Goal: Task Accomplishment & Management: Manage account settings

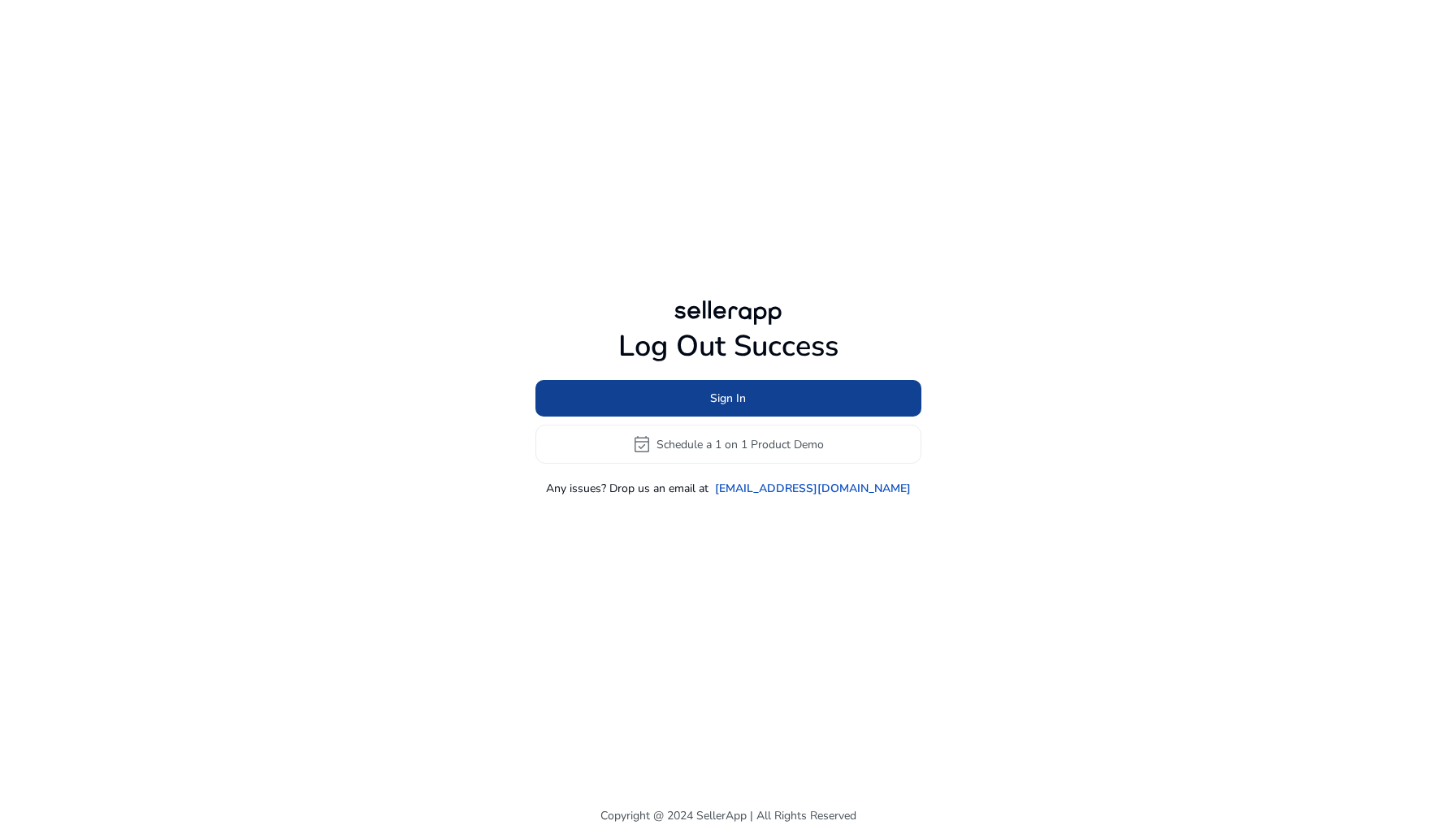
click at [861, 406] on span at bounding box center [728, 399] width 386 height 39
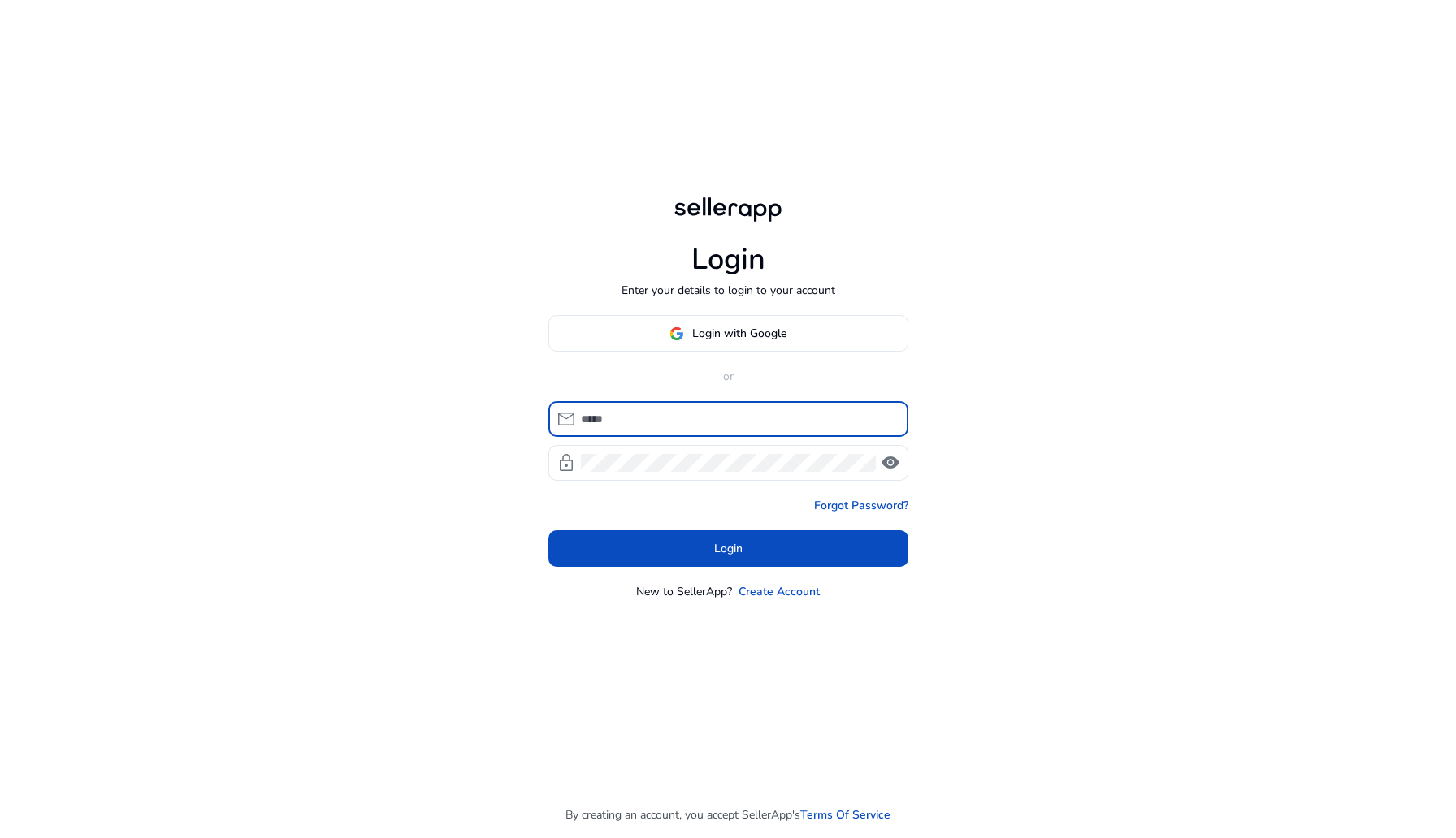
click at [732, 352] on div "Login with Google or mail lock visibility Forgot Password? Login New to SellerA…" at bounding box center [728, 457] width 360 height 285
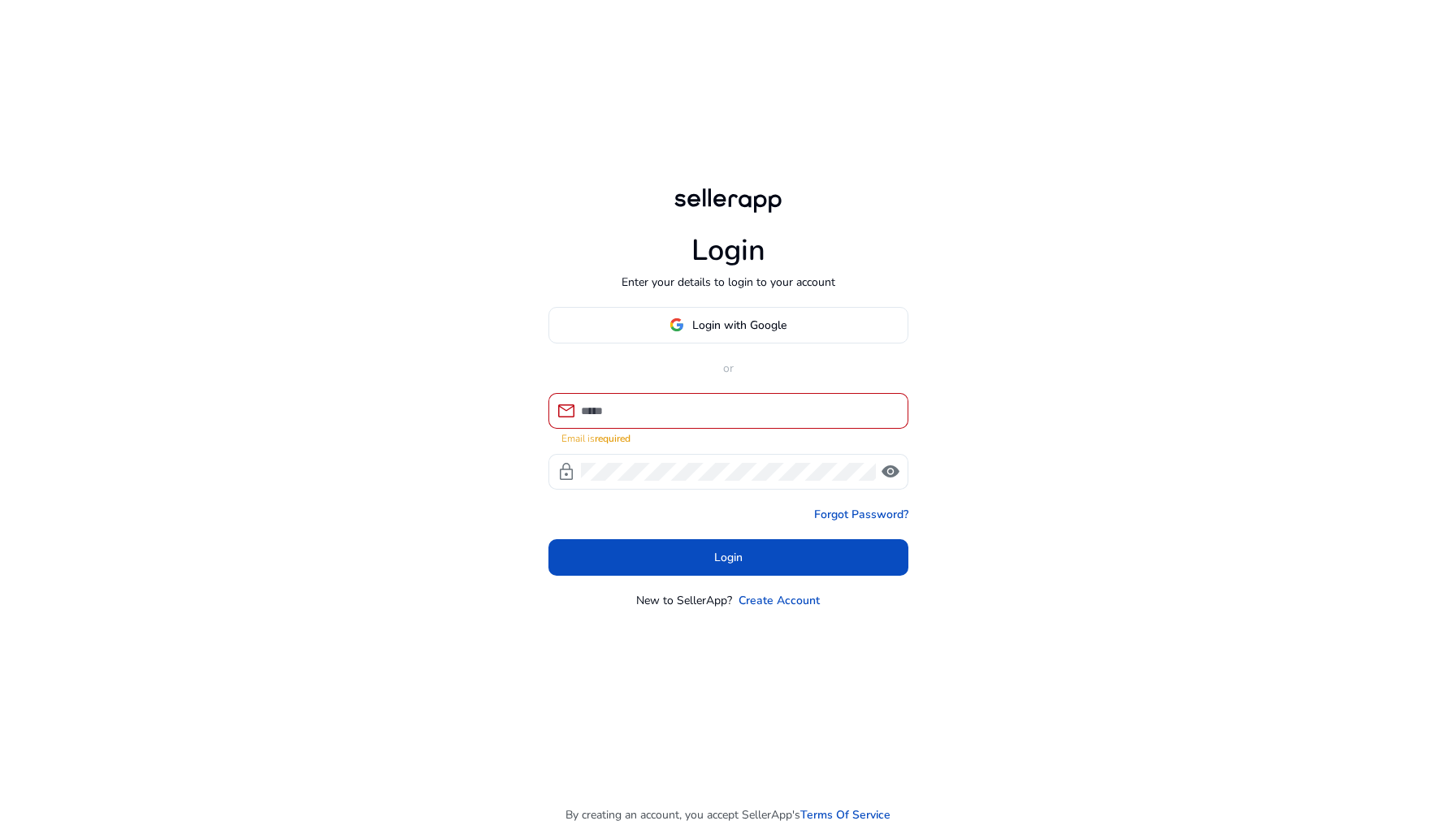
click at [733, 348] on div "Login with Google or mail Email is required lock visibility Forgot Password? Lo…" at bounding box center [728, 458] width 360 height 302
click at [721, 327] on span "Login with Google" at bounding box center [740, 326] width 94 height 17
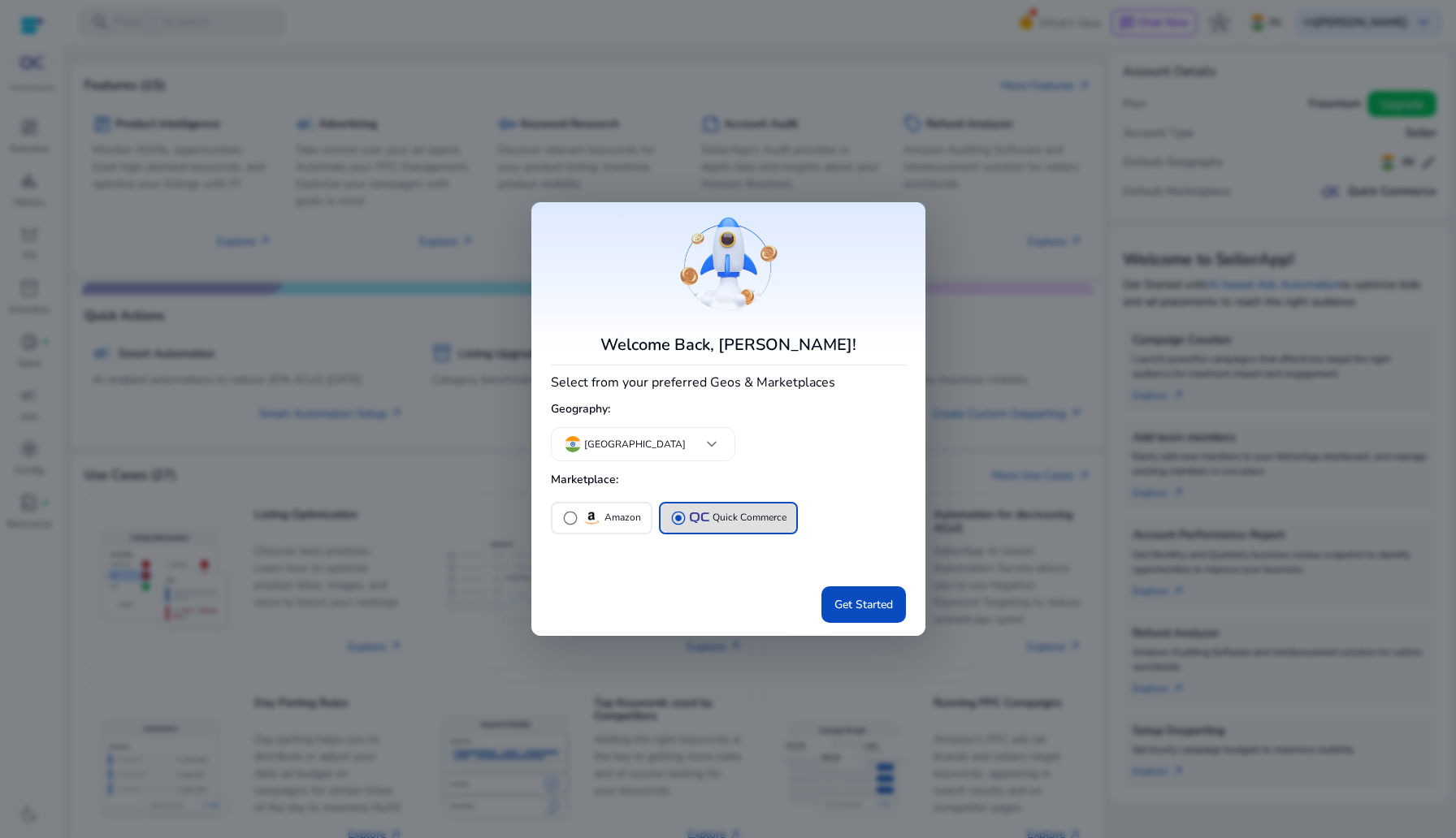
click at [1006, 304] on div at bounding box center [728, 419] width 1456 height 838
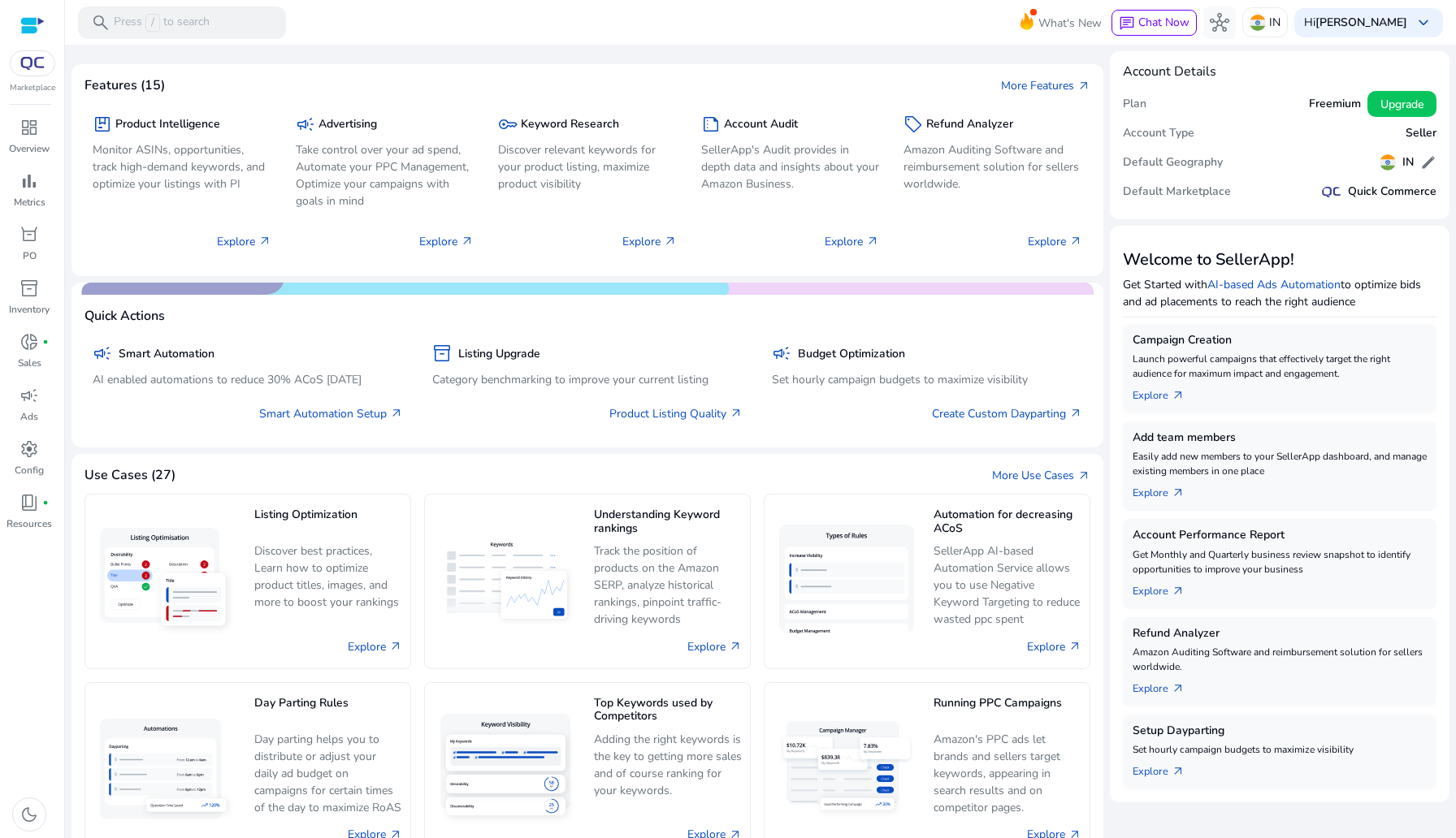
click at [12, 70] on div at bounding box center [32, 64] width 45 height 26
click at [24, 60] on img at bounding box center [33, 63] width 30 height 13
click at [27, 58] on img at bounding box center [33, 63] width 30 height 13
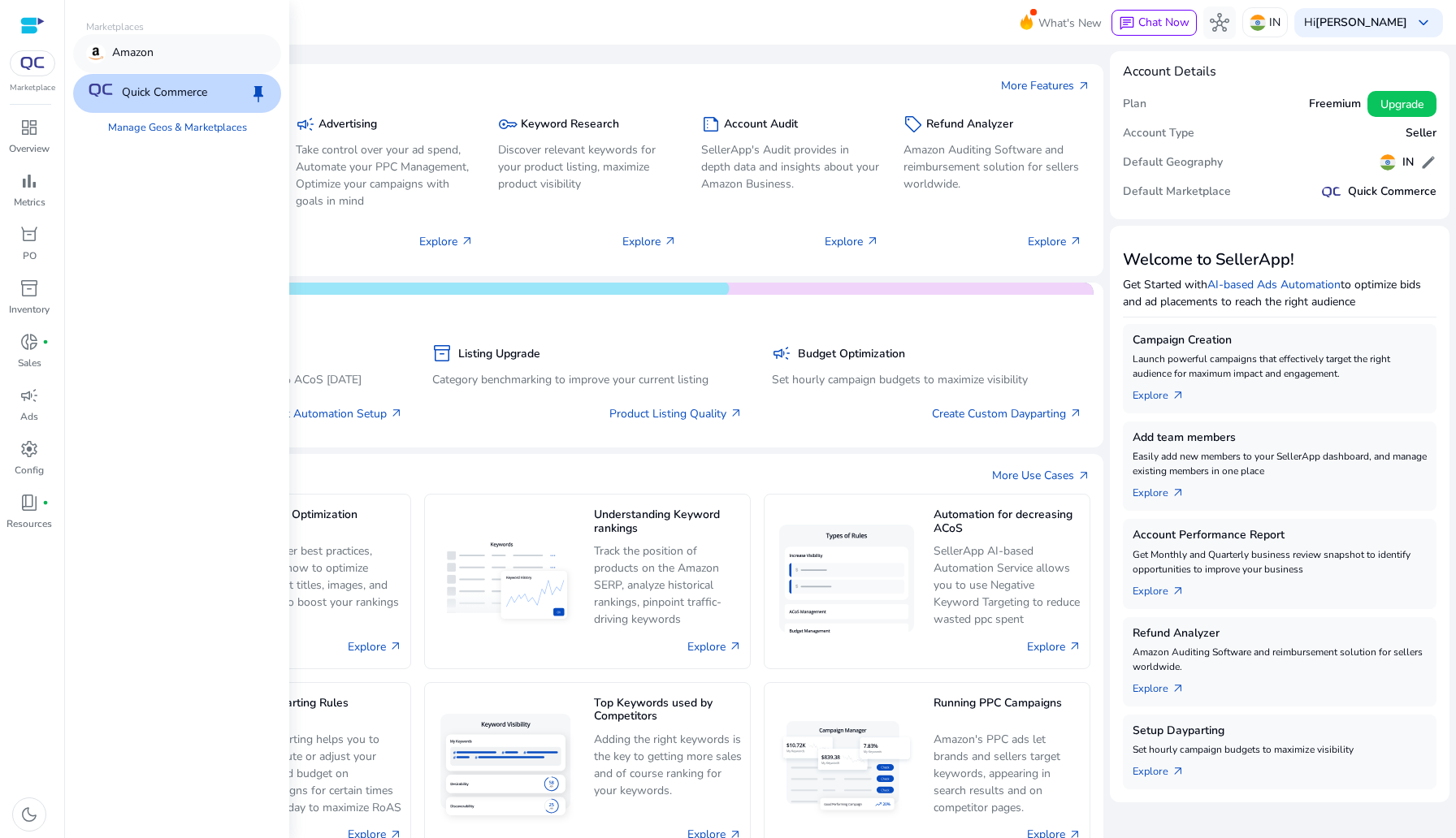
click at [108, 42] on div "Amazon" at bounding box center [177, 53] width 208 height 39
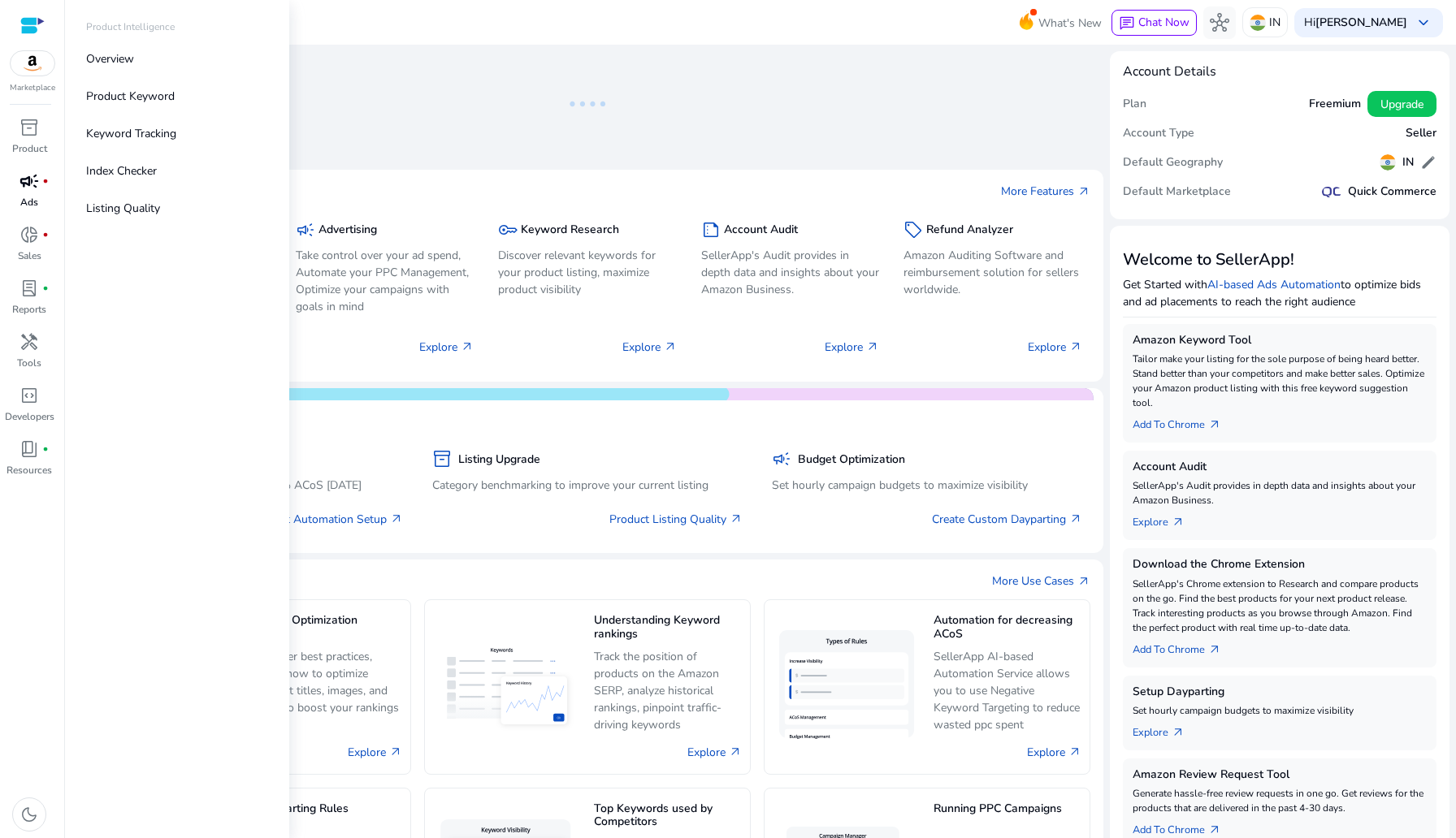
click at [29, 196] on p "Ads" at bounding box center [29, 202] width 18 height 15
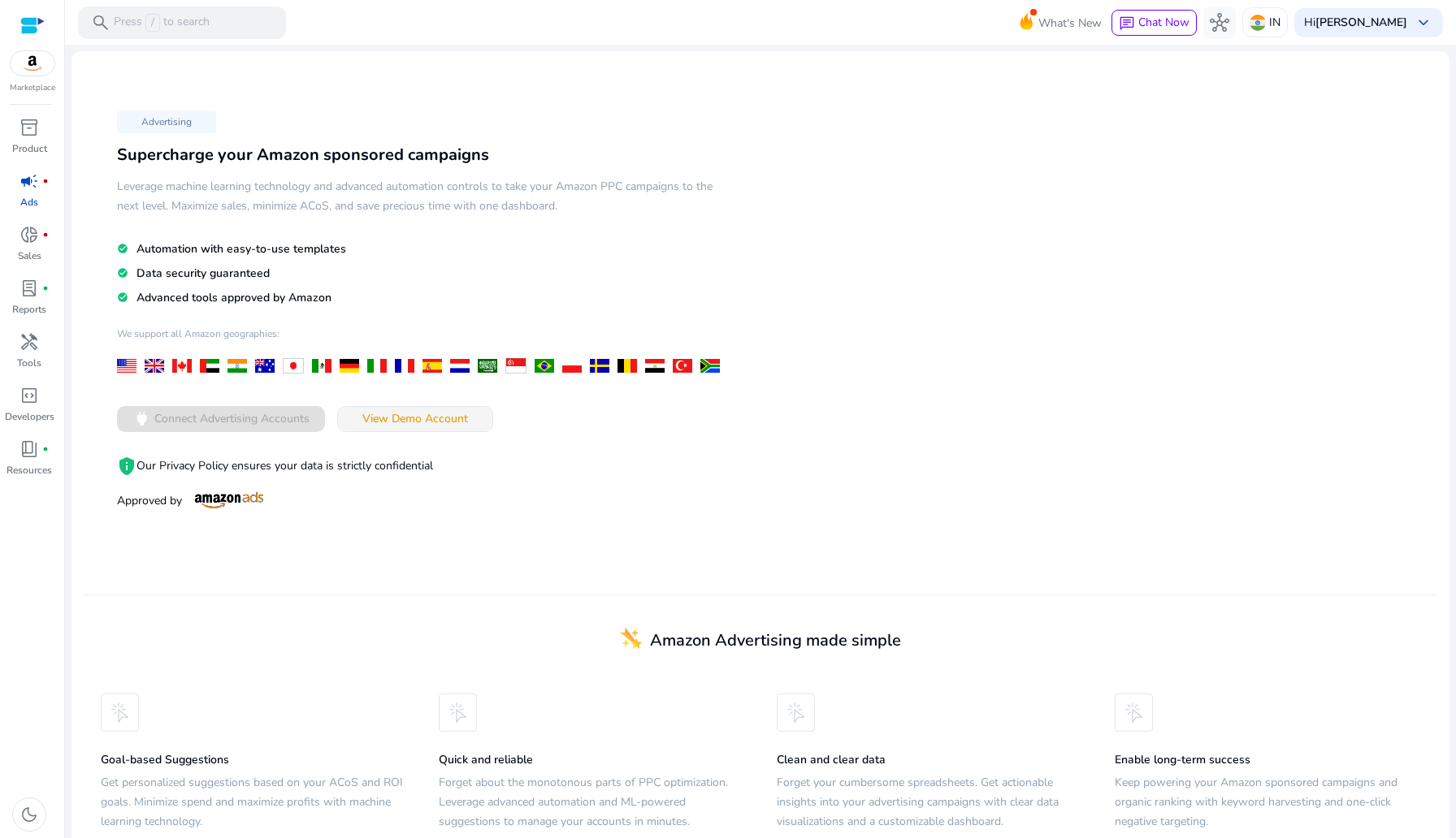
click at [403, 406] on span at bounding box center [415, 419] width 154 height 39
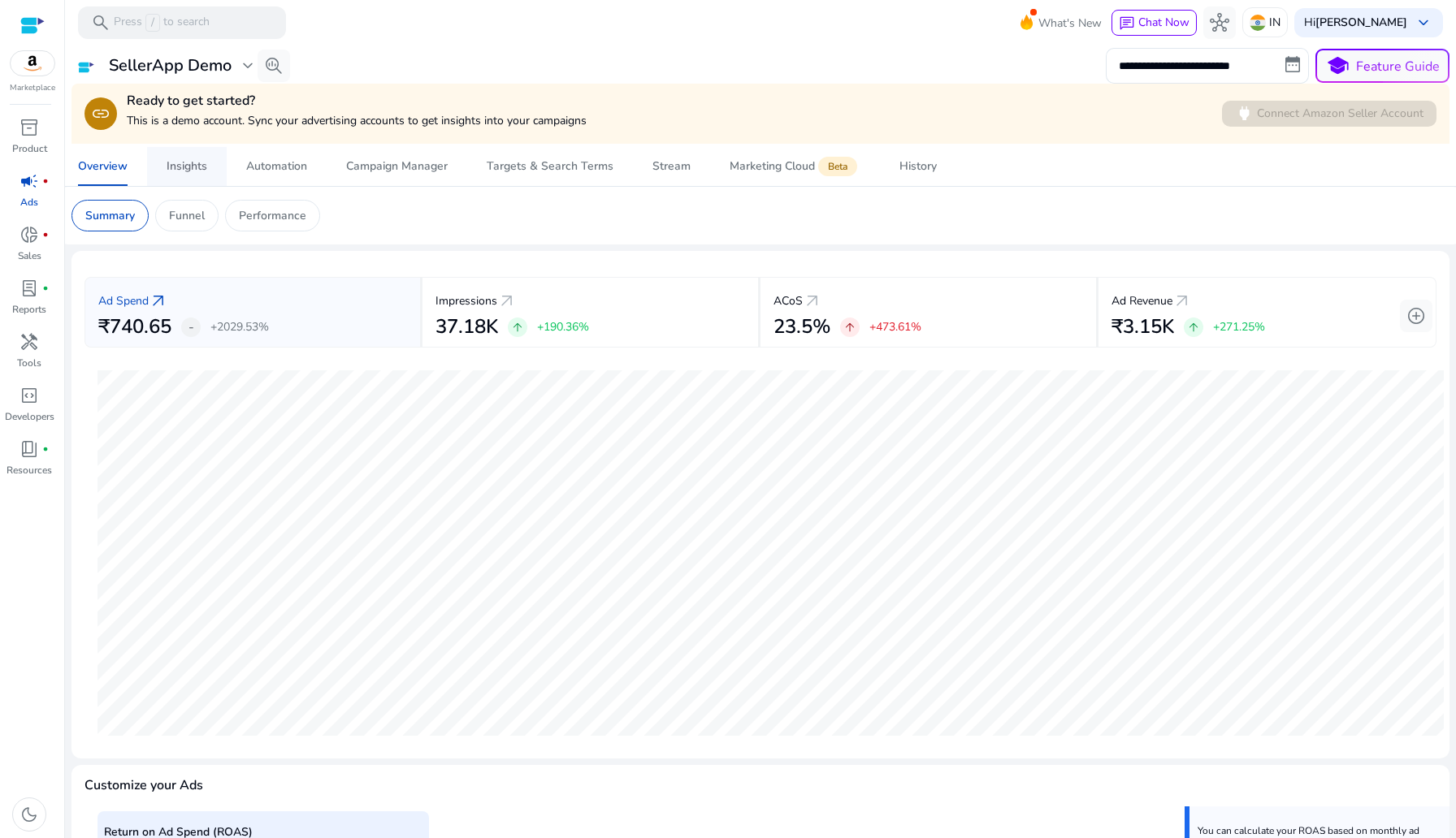
click at [185, 171] on div "Insights" at bounding box center [186, 166] width 41 height 11
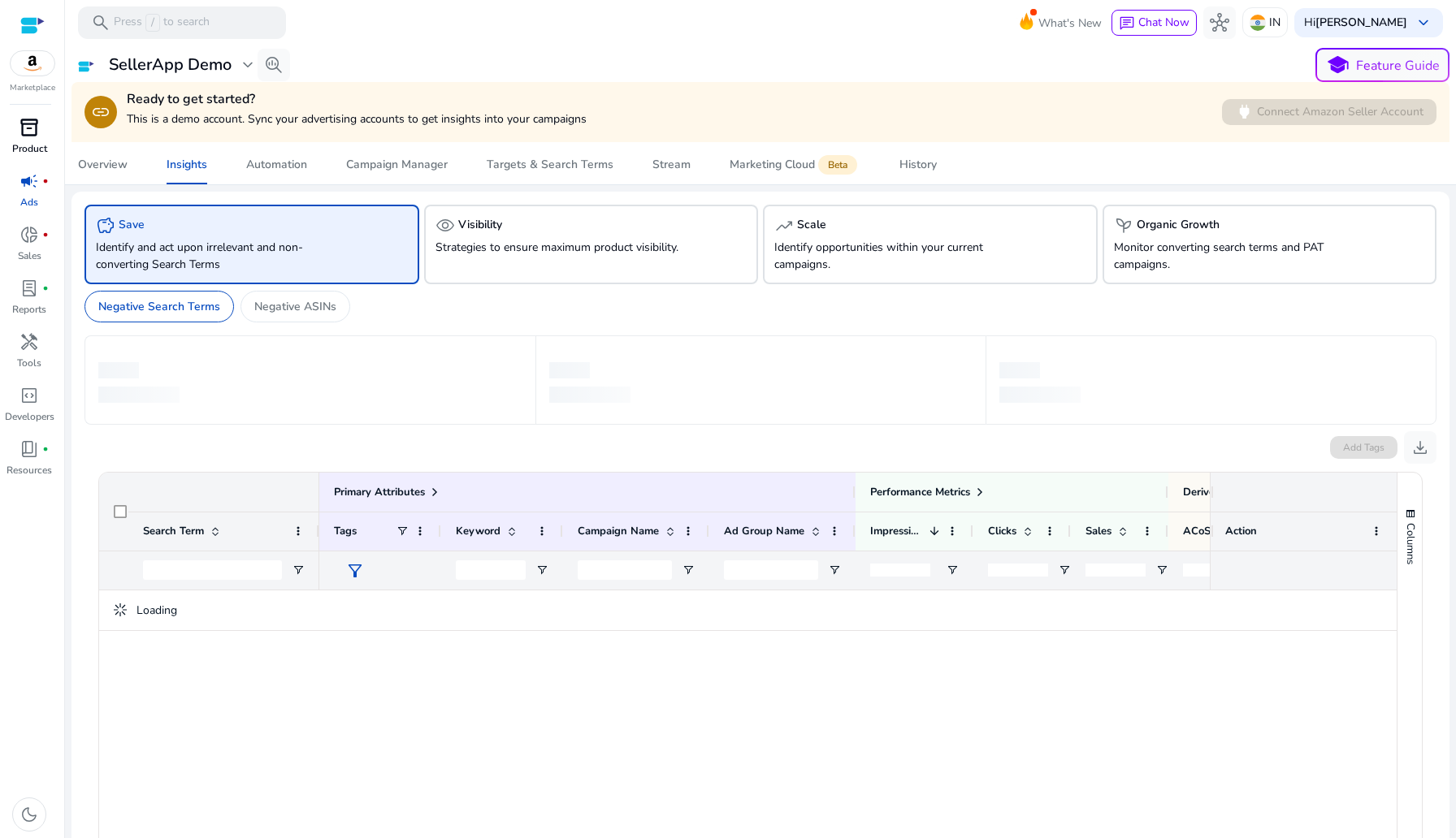
click at [35, 128] on span "inventory_2" at bounding box center [29, 127] width 19 height 19
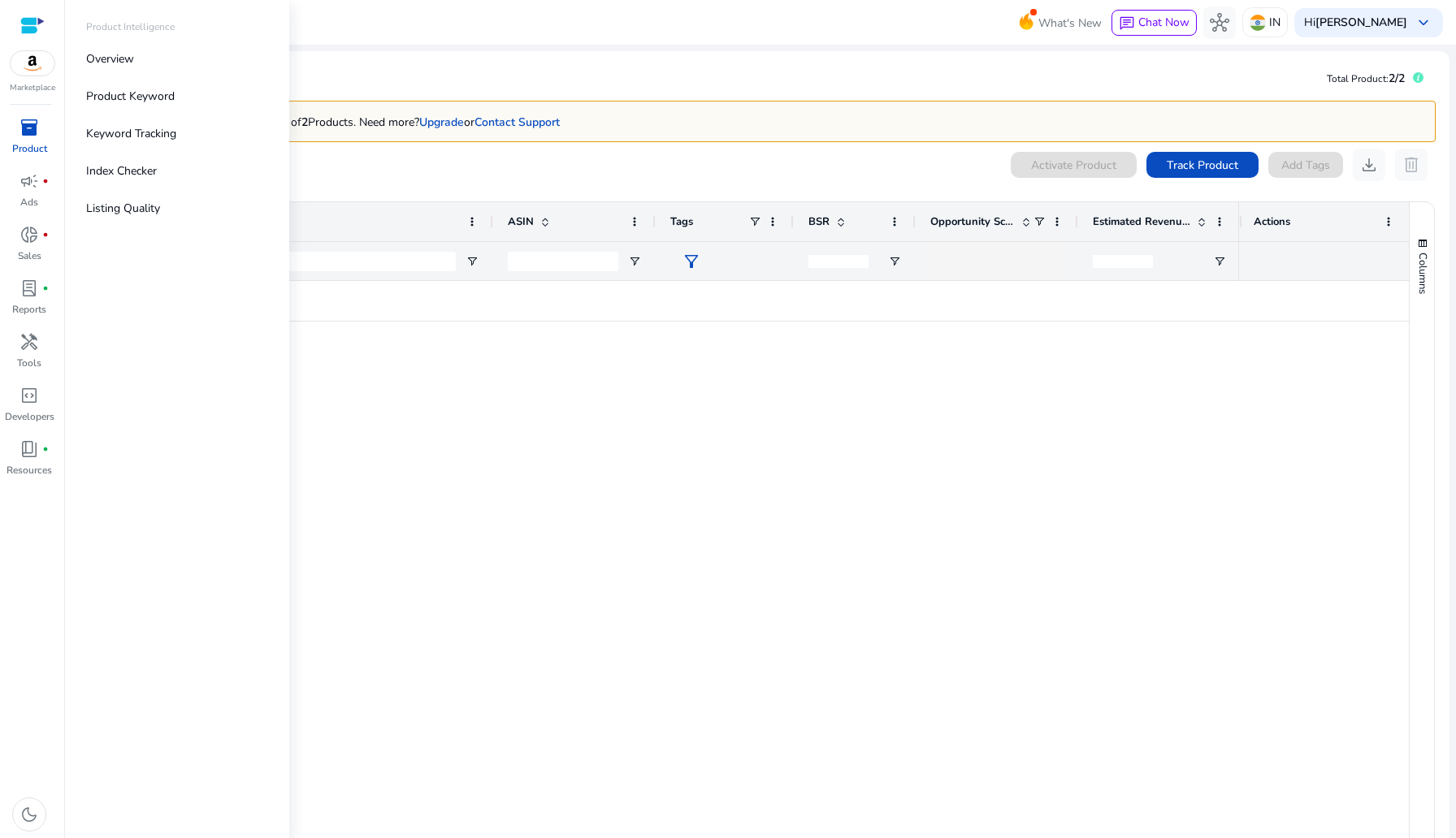
click at [686, 252] on span "filter_alt" at bounding box center [691, 261] width 19 height 19
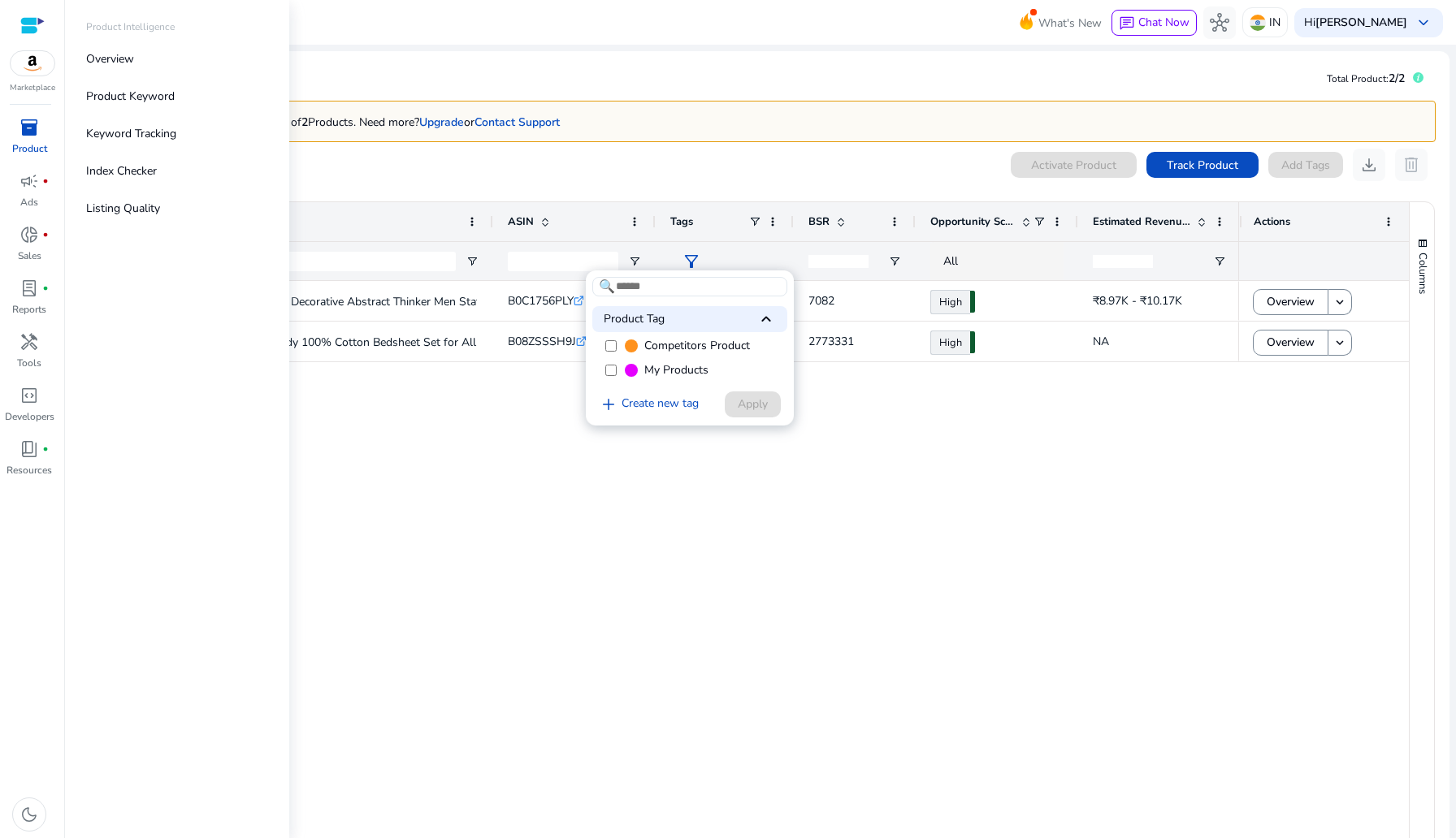
click at [635, 286] on input at bounding box center [690, 287] width 195 height 19
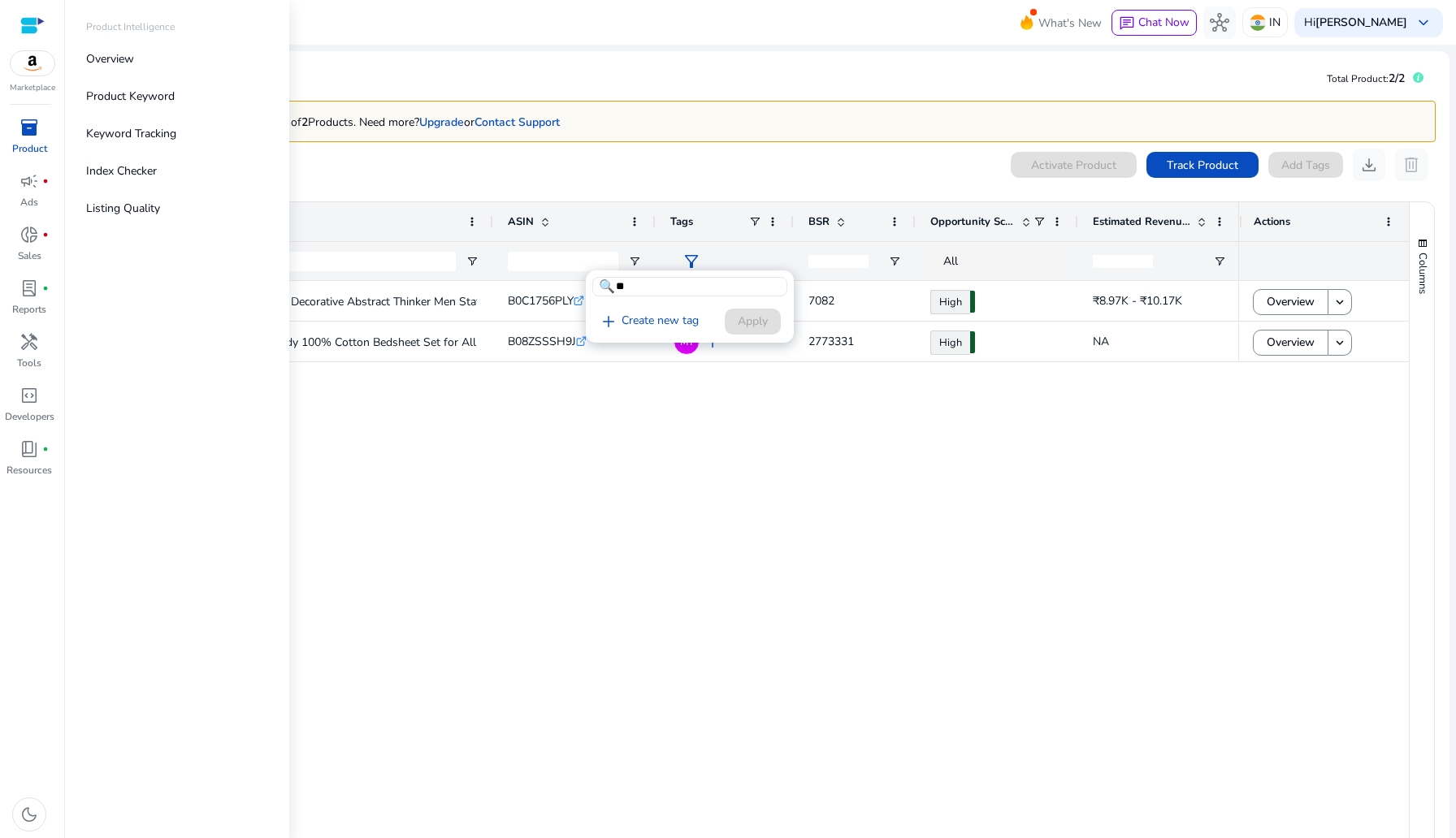
type input "*"
type input "***"
click at [665, 323] on link "add Create new tag" at bounding box center [649, 321] width 113 height 19
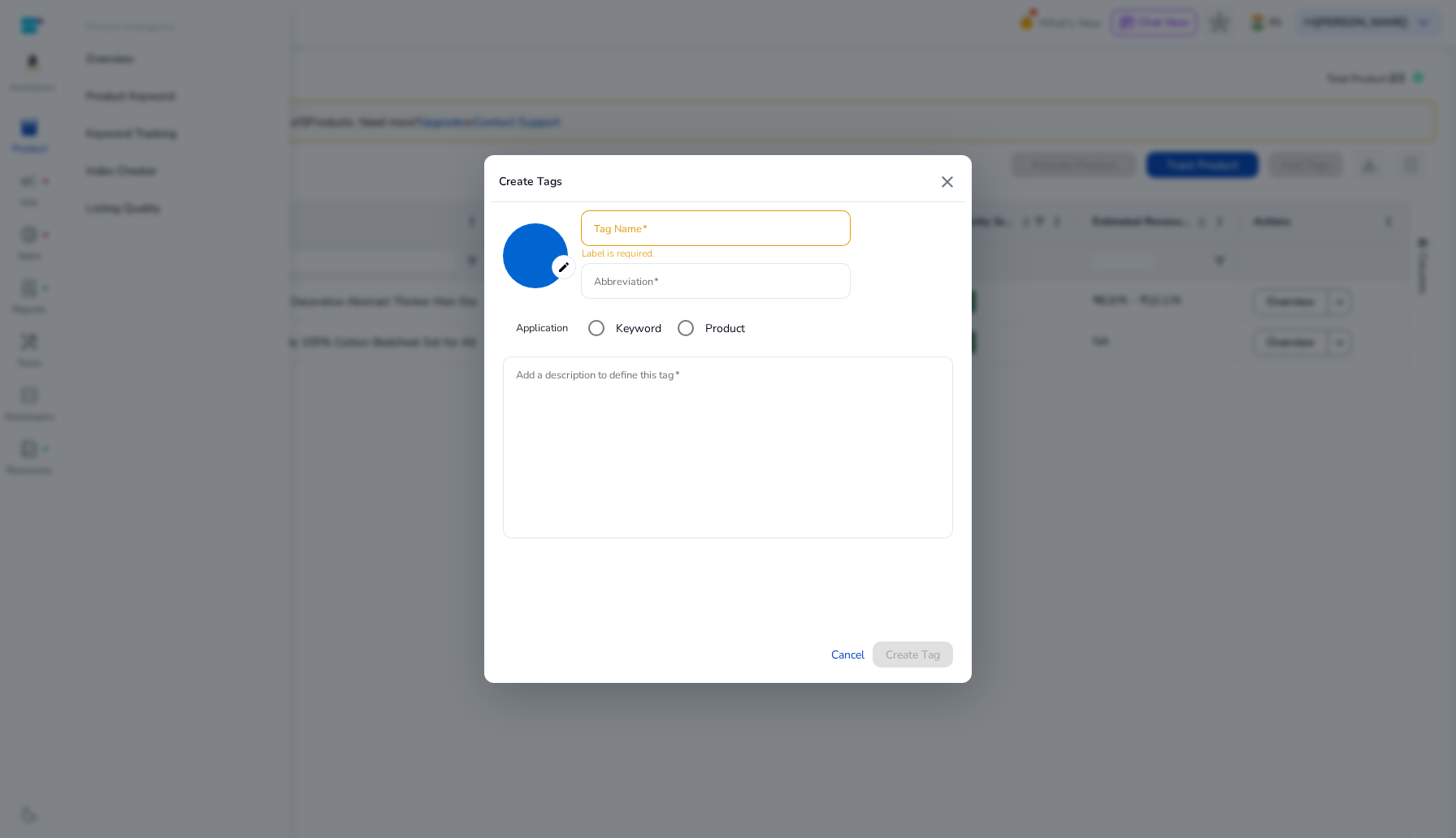
click at [1160, 416] on div at bounding box center [728, 419] width 1456 height 838
click at [946, 179] on mat-icon "close" at bounding box center [947, 182] width 19 height 19
type input "*******"
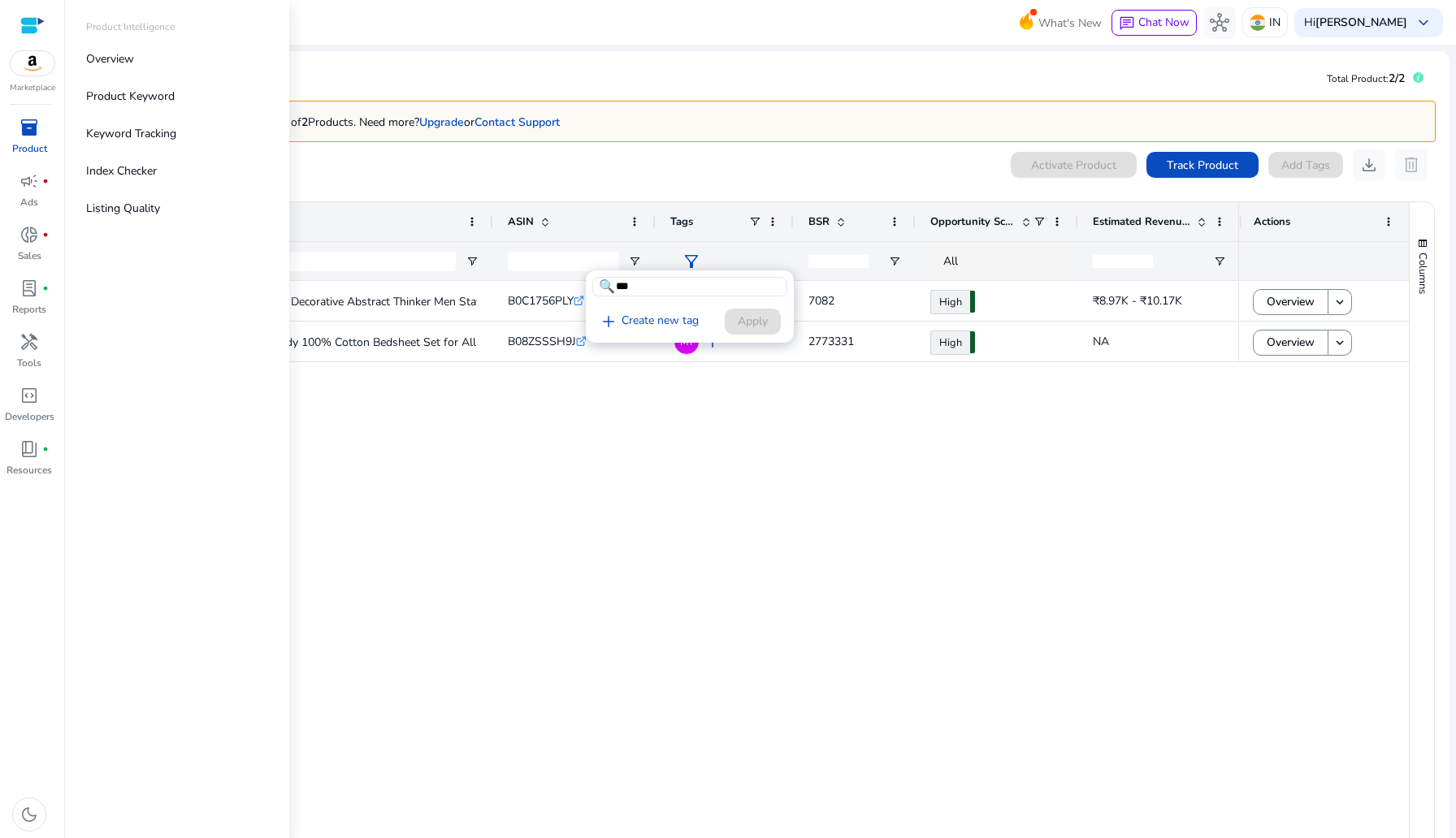
click at [654, 282] on input "***" at bounding box center [690, 287] width 195 height 19
type input "*"
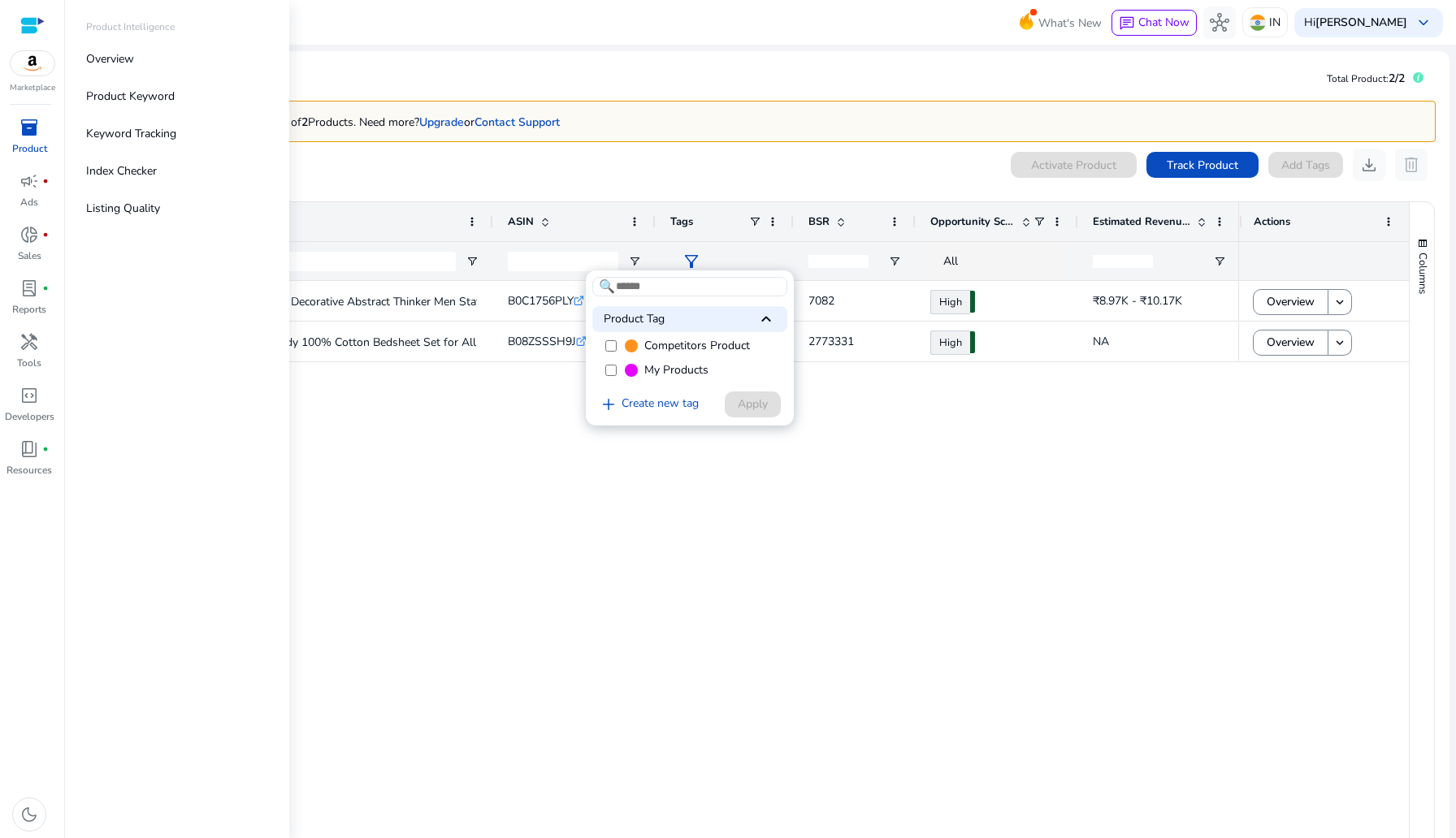
click at [607, 338] on label "Competitors Product" at bounding box center [690, 346] width 195 height 24
click at [707, 311] on div "Product Tag keyboard_arrow_up" at bounding box center [690, 320] width 195 height 26
click at [706, 316] on div "Product Tag keyboard_arrow_down" at bounding box center [690, 320] width 195 height 26
click at [669, 403] on link "add Create new tag" at bounding box center [649, 404] width 113 height 19
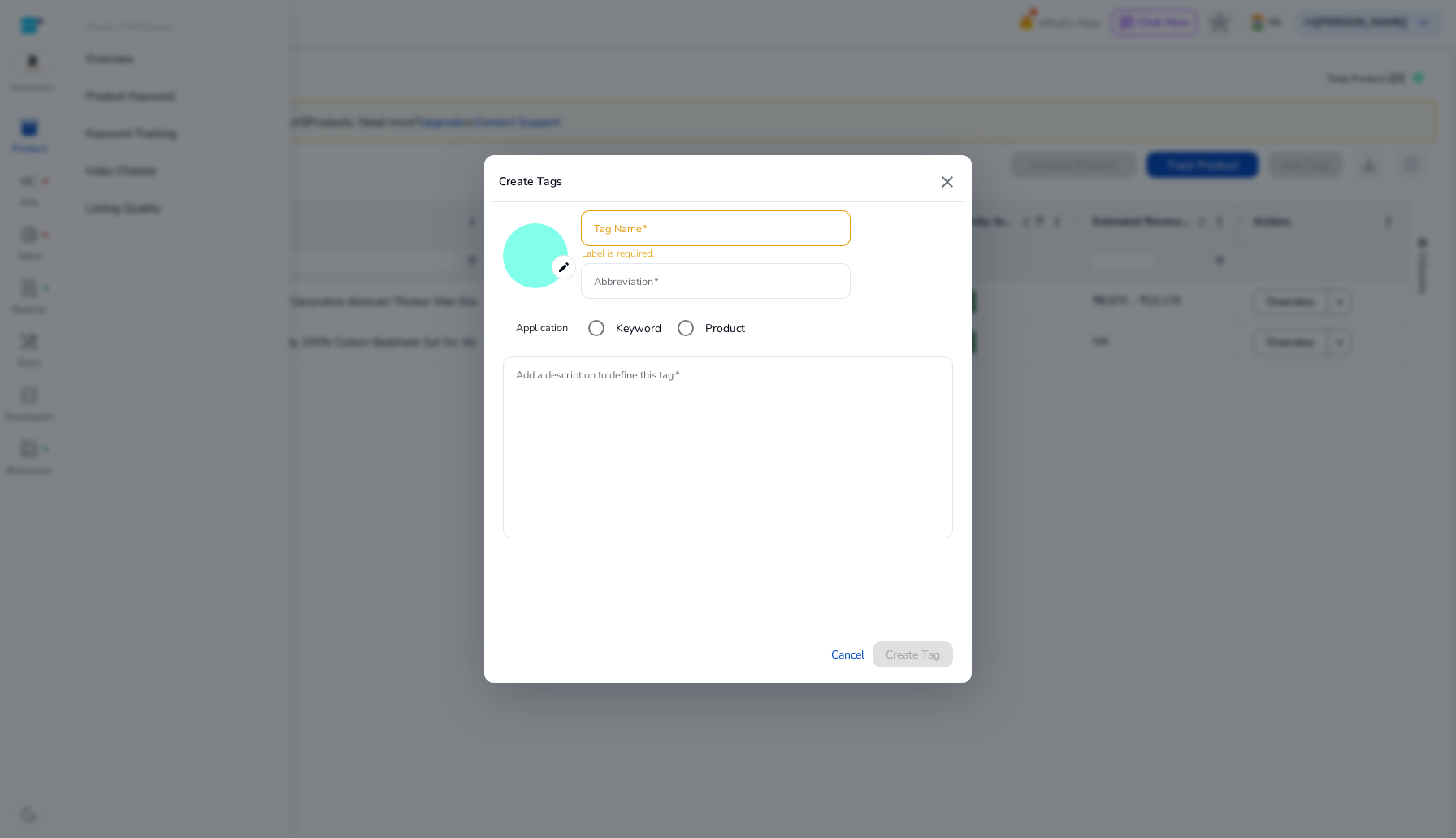
click at [571, 264] on mat-icon "edit" at bounding box center [564, 267] width 24 height 24
type input "*******"
click at [709, 259] on mat-error "Label is required." at bounding box center [704, 253] width 244 height 17
click at [709, 268] on div at bounding box center [716, 280] width 244 height 36
click at [709, 283] on input "Abbreviation" at bounding box center [716, 280] width 244 height 18
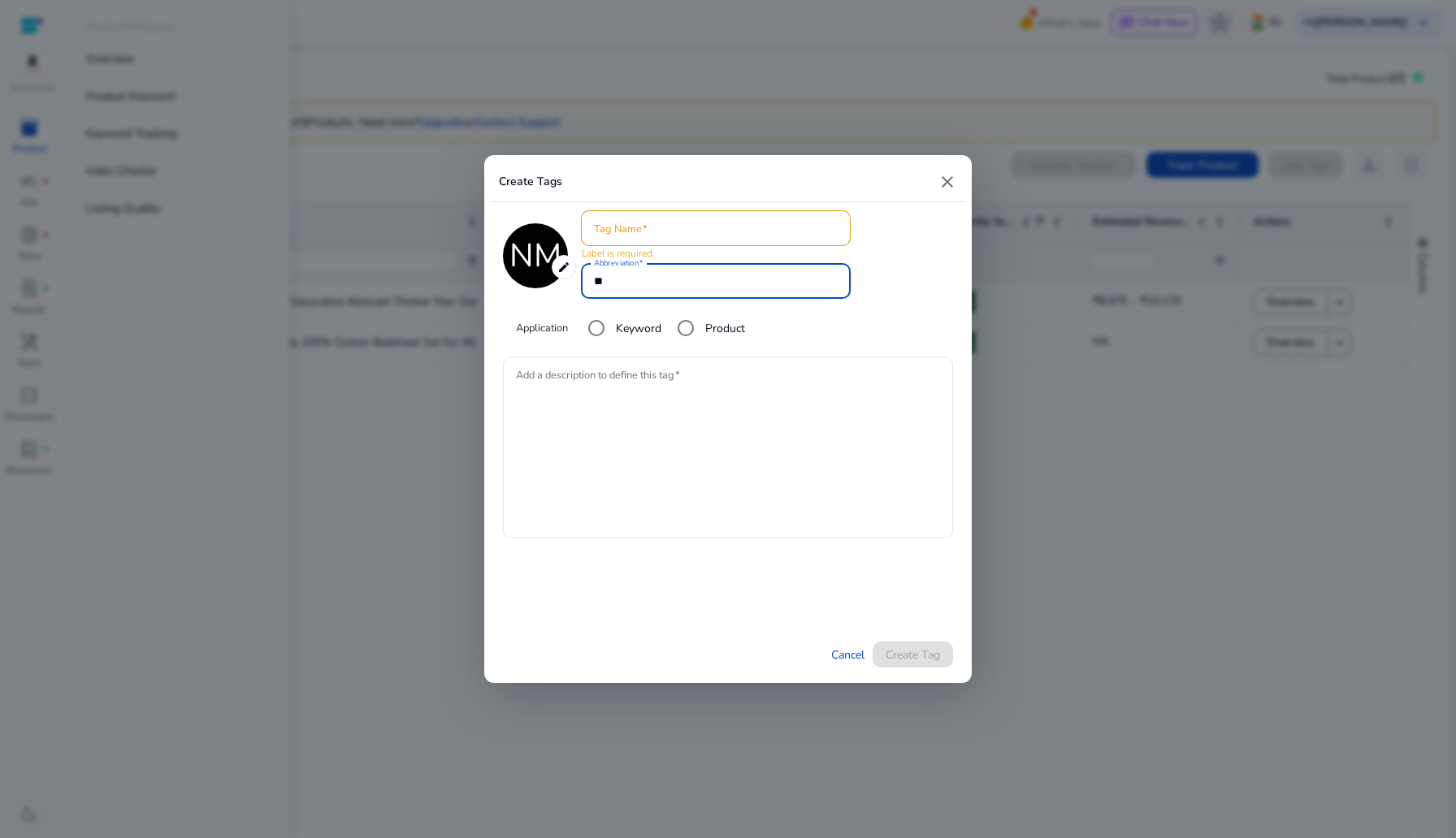
type input "*"
type input "**"
click at [967, 182] on div "Create Tags close 12 edit ******* Tag Name Label is required. Abbreviation ** A…" at bounding box center [728, 419] width 488 height 528
click at [947, 182] on mat-icon "close" at bounding box center [947, 182] width 19 height 19
type input "*******"
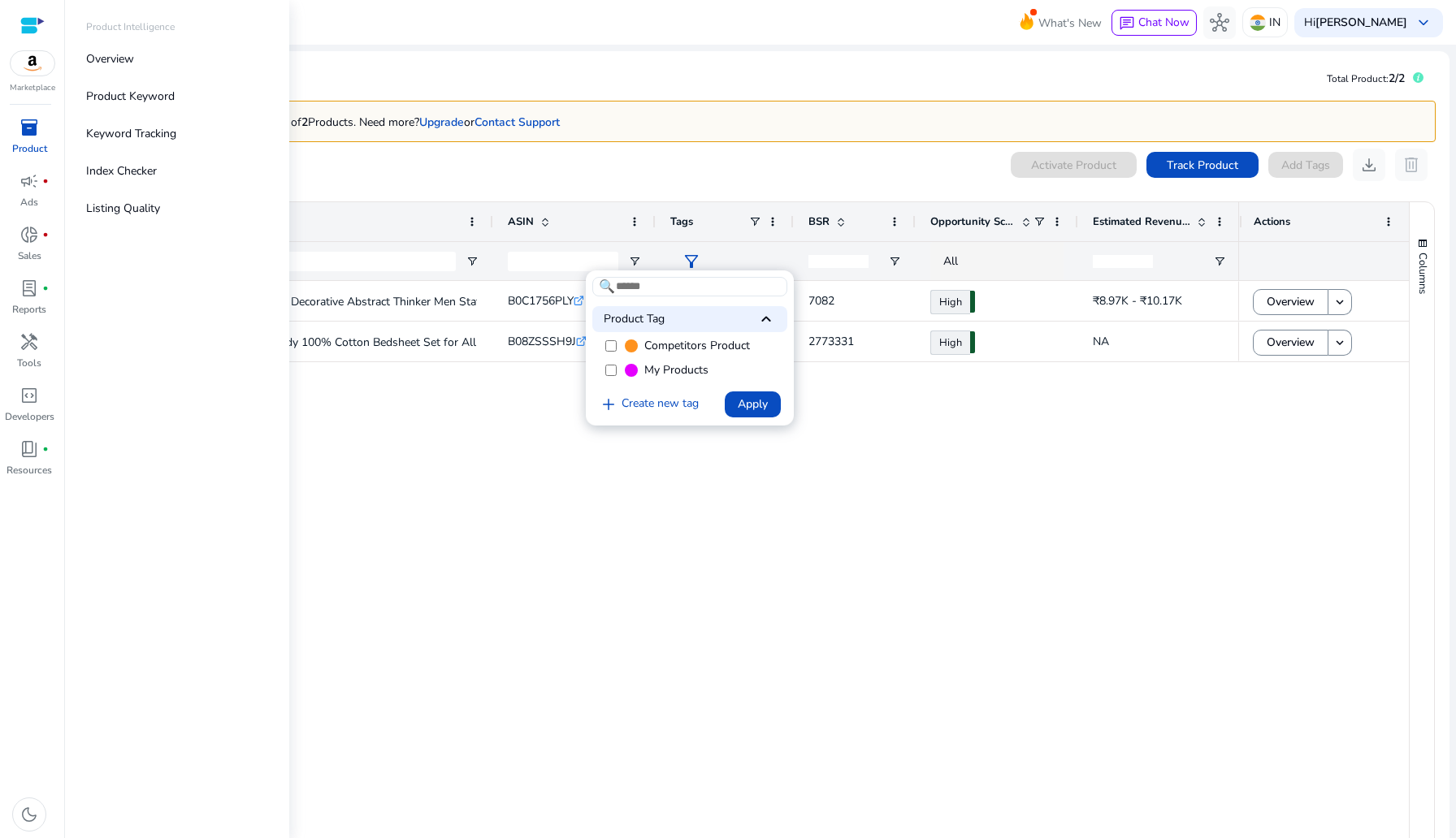
click at [674, 395] on div "add Create new tag Apply" at bounding box center [687, 404] width 188 height 30
click at [682, 412] on link "add Create new tag" at bounding box center [649, 404] width 113 height 19
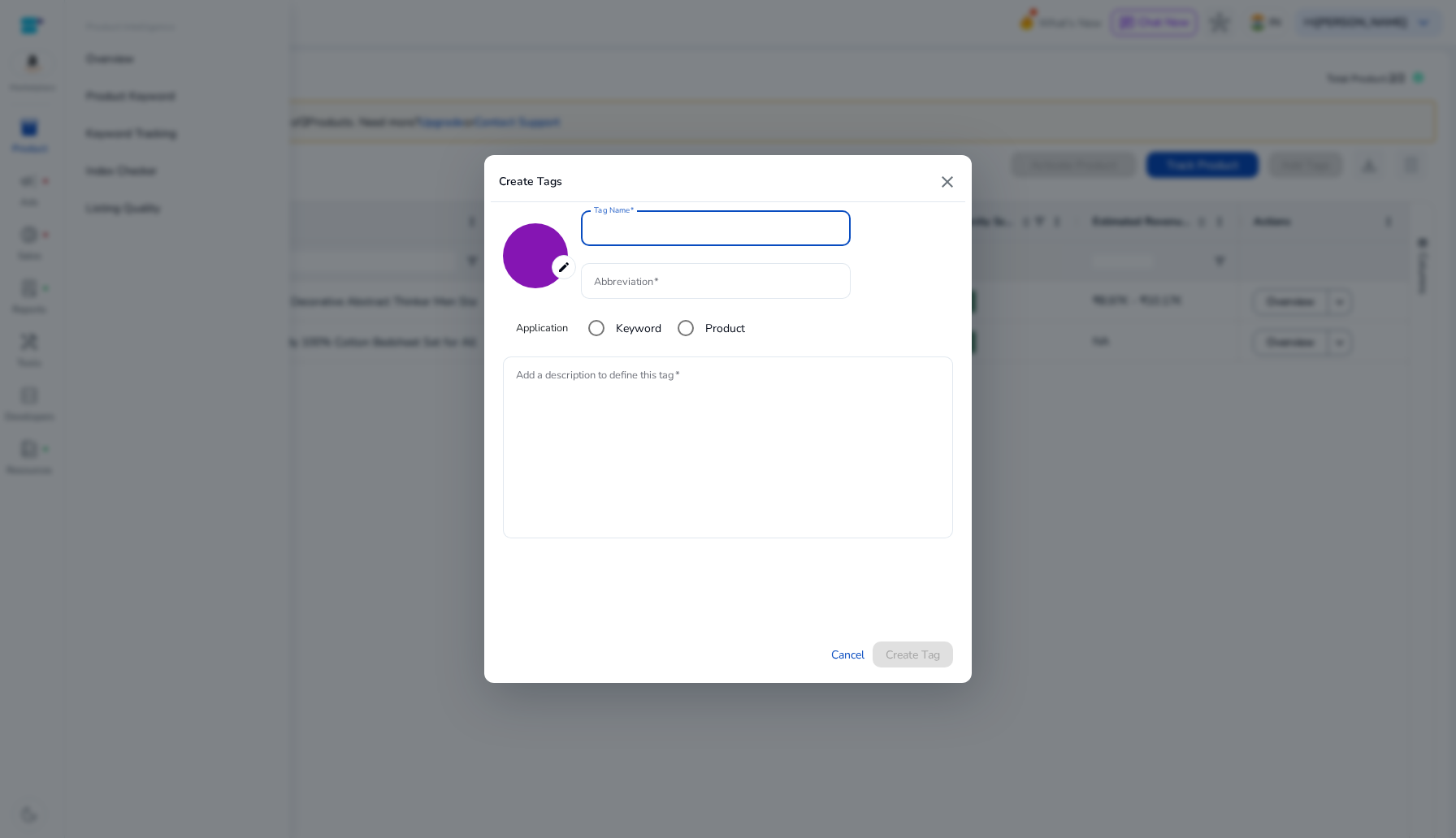
type input "*******"
click at [938, 174] on mat-icon "close" at bounding box center [947, 182] width 19 height 19
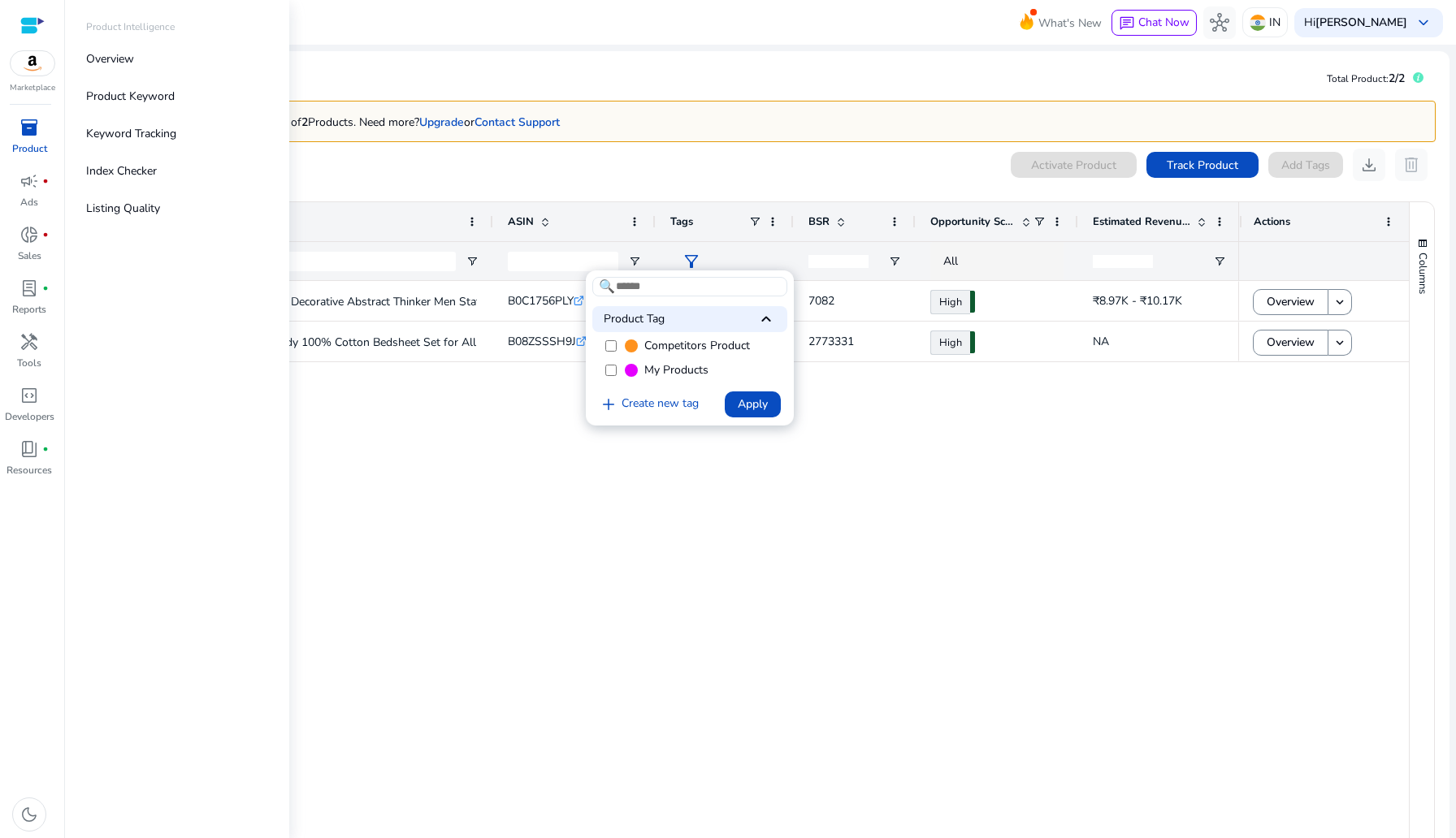
click at [658, 290] on input at bounding box center [690, 287] width 195 height 19
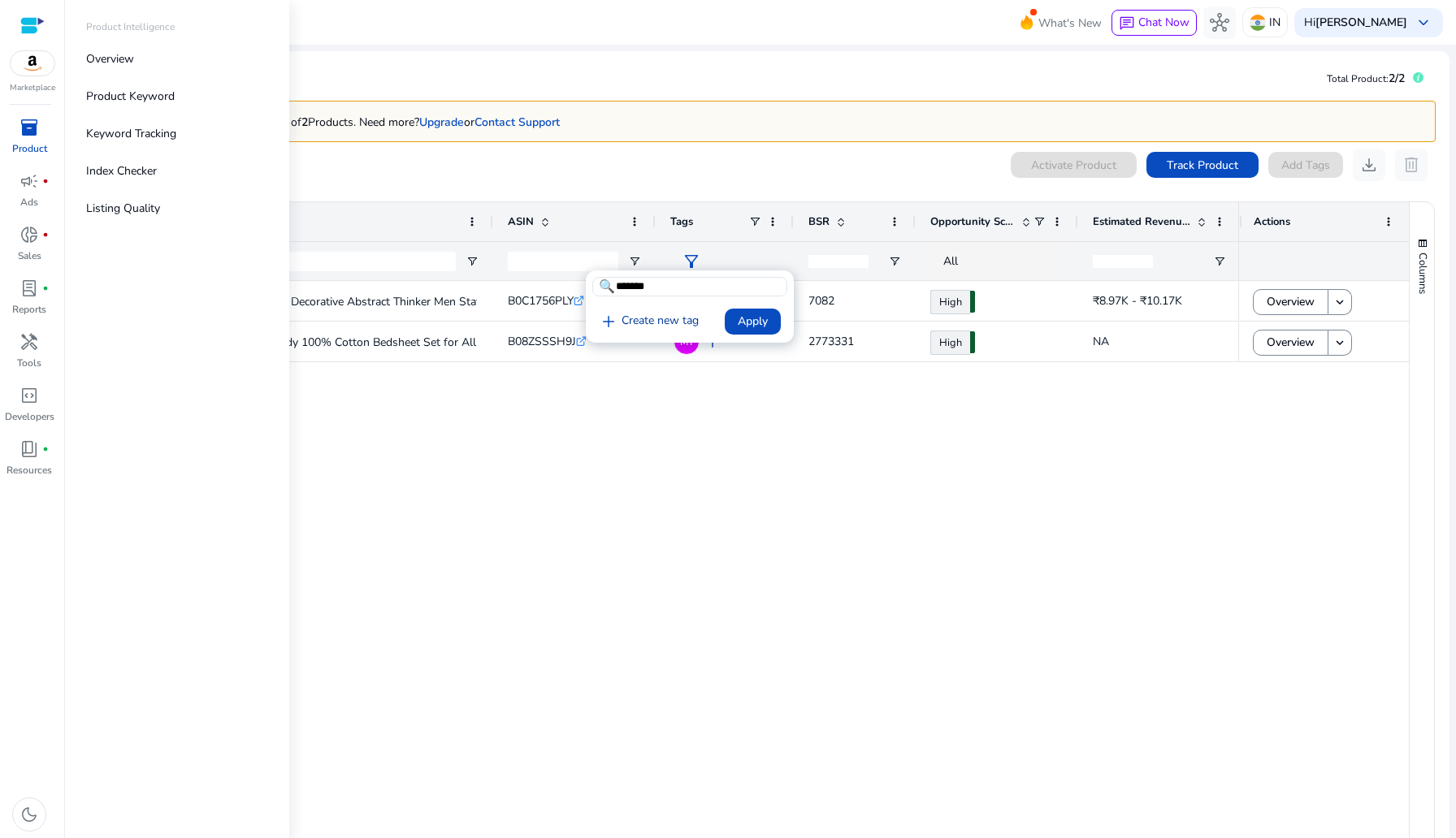
type input "*******"
click at [409, 189] on div at bounding box center [728, 419] width 1456 height 838
click at [356, 169] on div "0 products selected Activate Product Track Product Add Tags download delete" at bounding box center [761, 165] width 1351 height 32
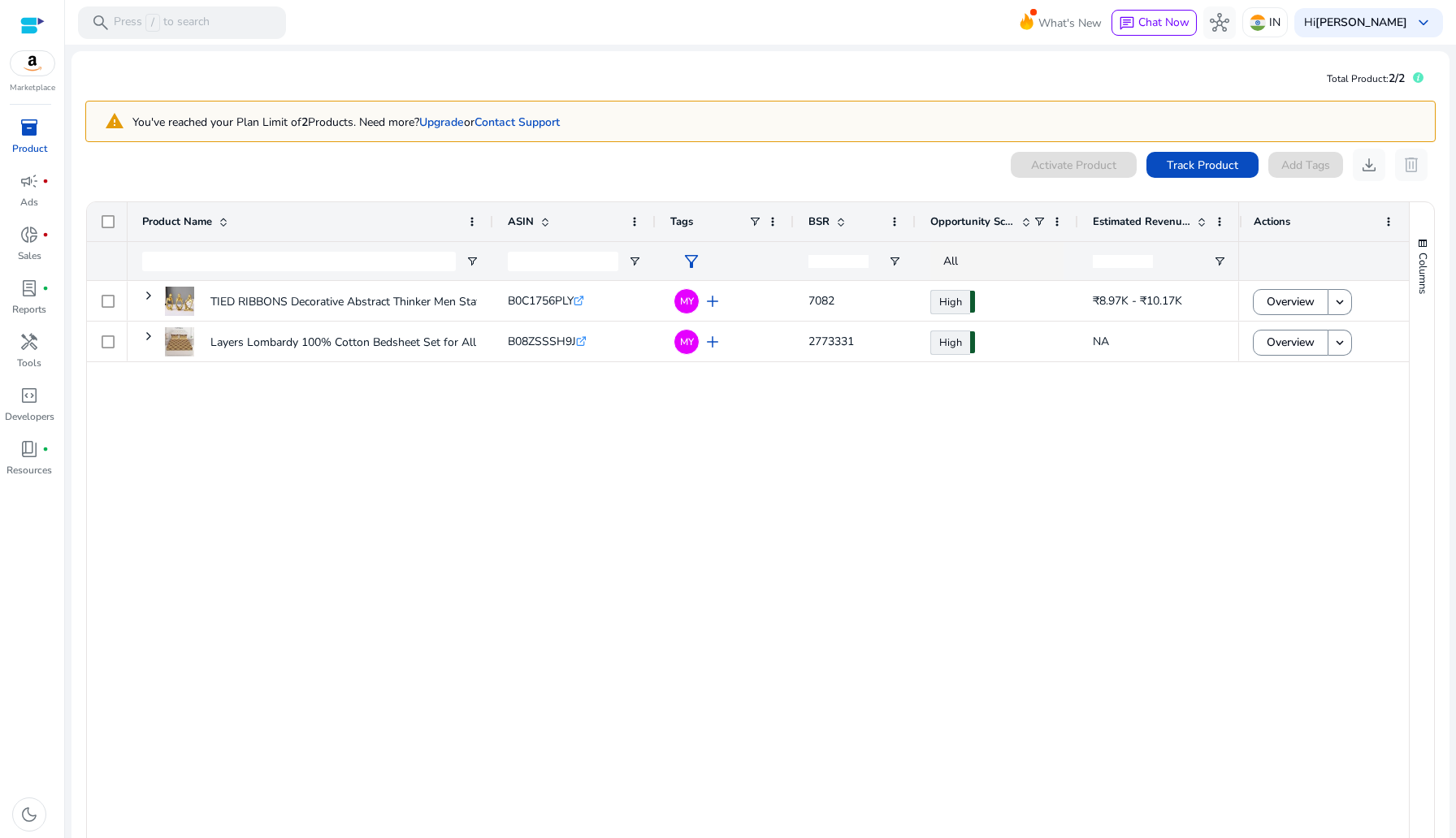
click at [836, 653] on div "TIED RIBBONS Decorative Abstract Thinker Men Statue Set Of 3... B0C1756PLY .st0…" at bounding box center [682, 569] width 1111 height 575
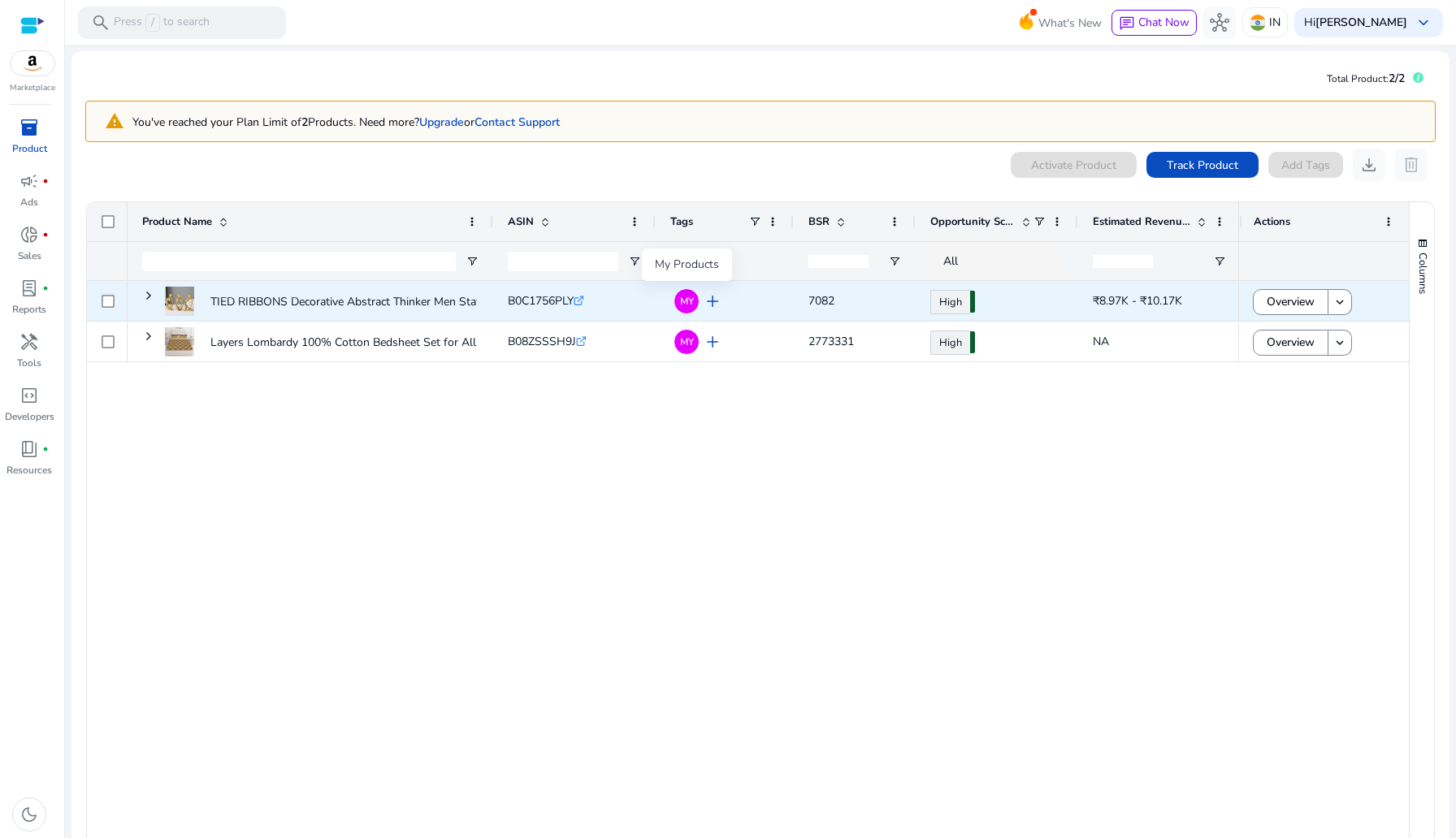
click at [693, 302] on span "MY" at bounding box center [687, 301] width 14 height 10
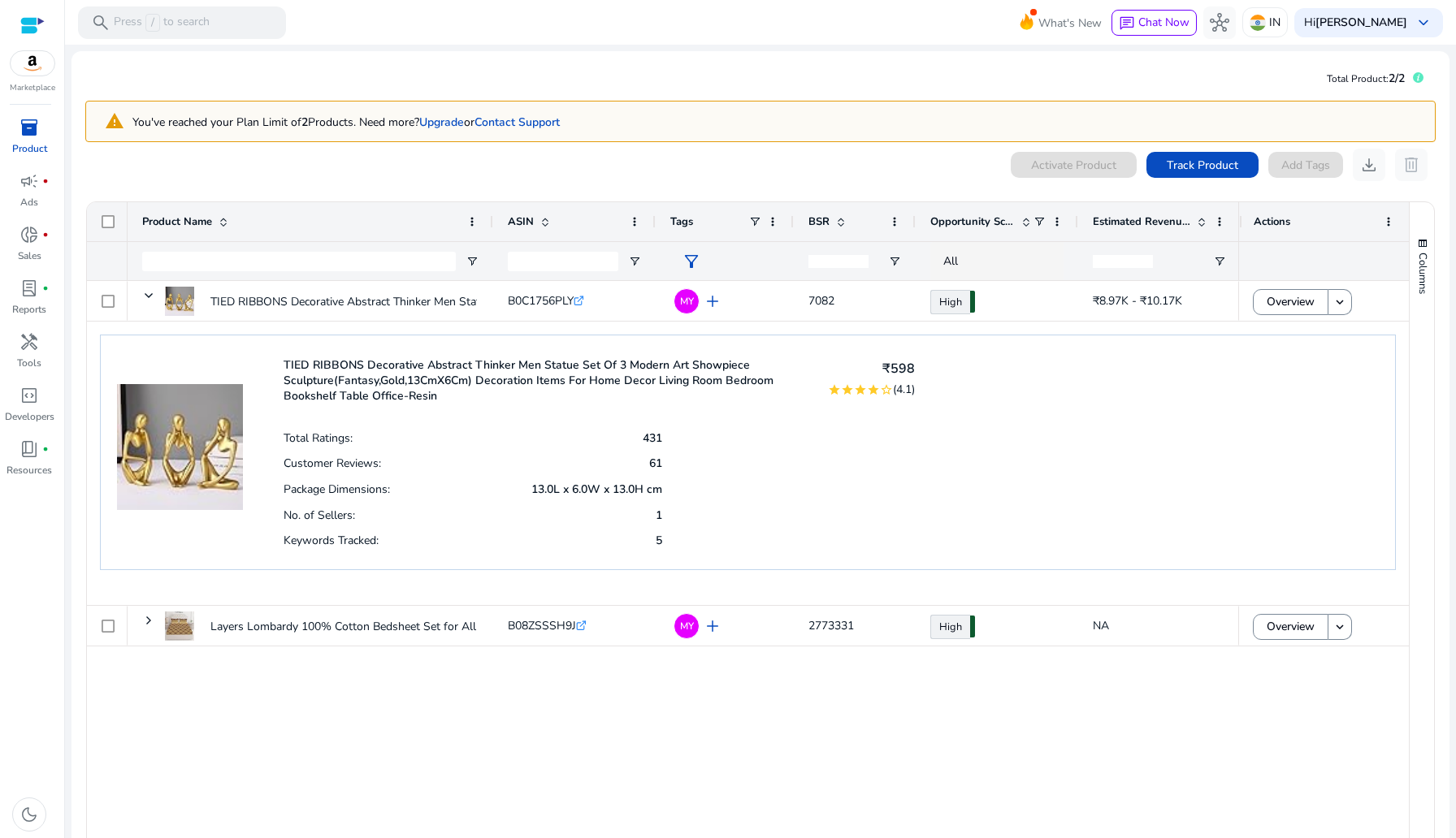
click at [688, 257] on span "filter_alt" at bounding box center [691, 261] width 19 height 19
click at [693, 256] on div at bounding box center [728, 419] width 1456 height 838
click at [693, 259] on span "filter_alt" at bounding box center [691, 261] width 19 height 19
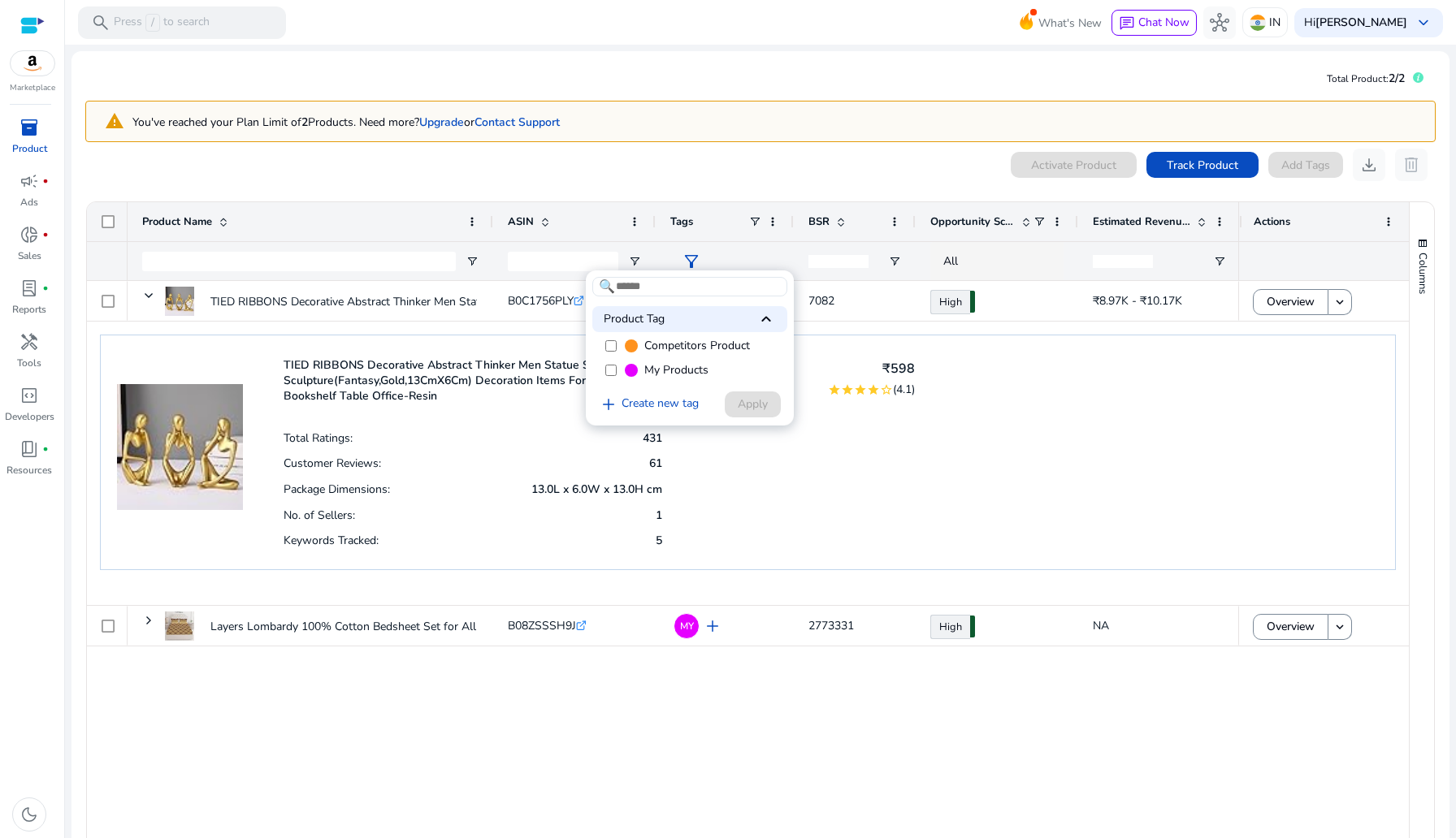
click at [663, 289] on input at bounding box center [690, 287] width 195 height 19
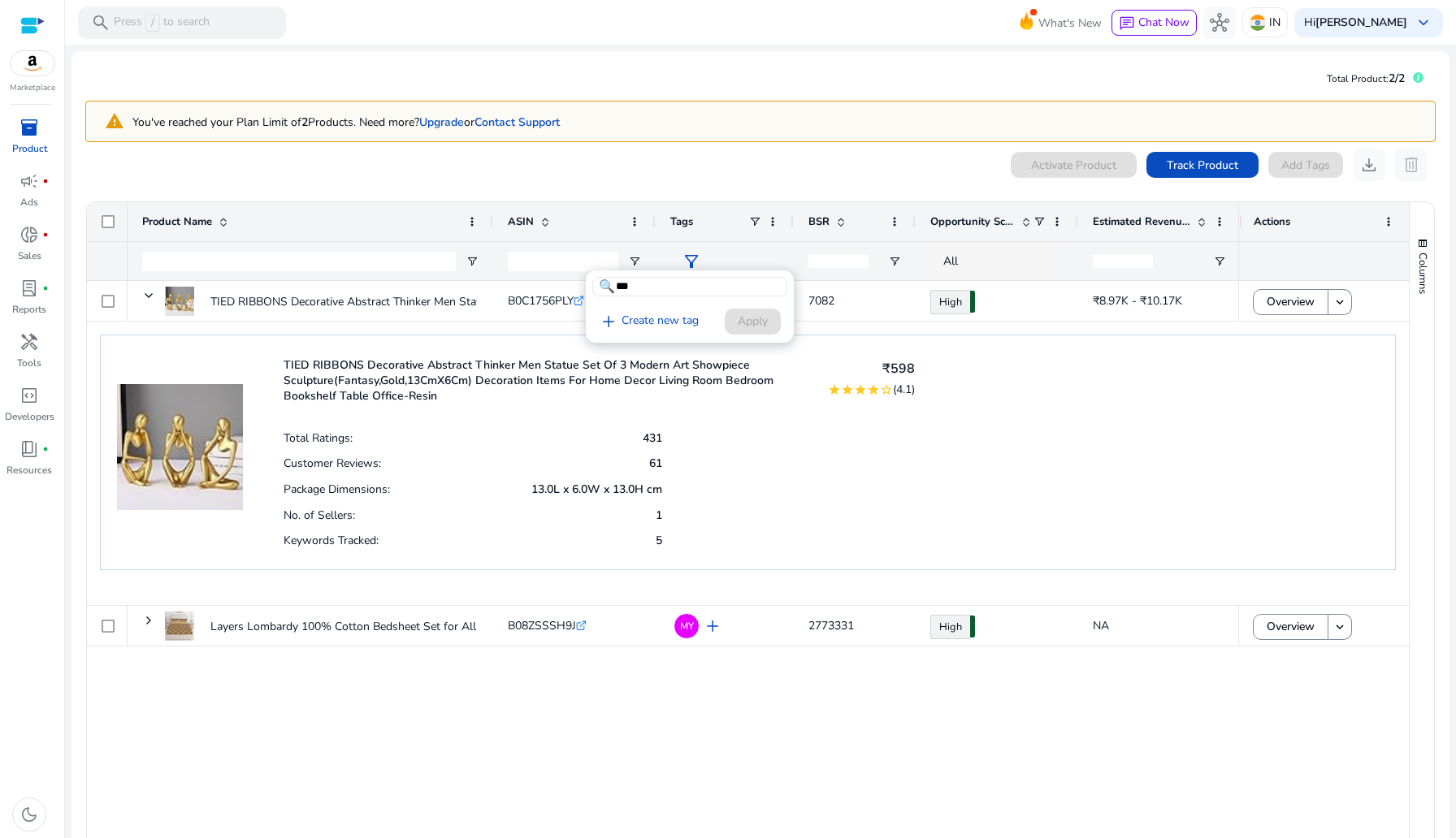
drag, startPoint x: 645, startPoint y: 287, endPoint x: 610, endPoint y: 288, distance: 35.0
click at [610, 288] on div "🔍 ***" at bounding box center [690, 287] width 195 height 19
click at [653, 290] on input "***" at bounding box center [690, 287] width 195 height 19
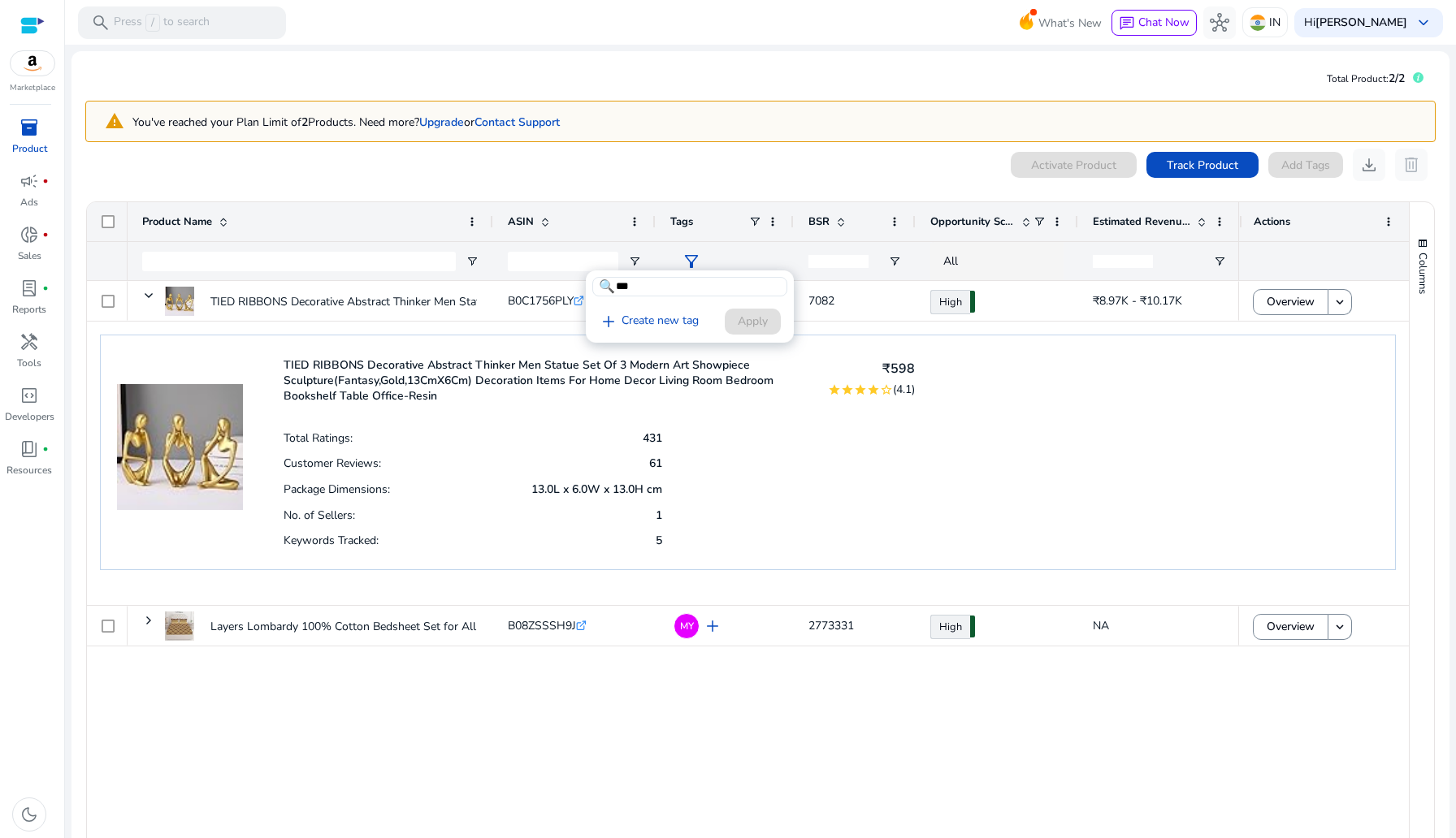
type input "***"
click at [777, 443] on div at bounding box center [728, 419] width 1456 height 838
click at [931, 555] on div "TIED RIBBONS Decorative Abstract Thinker Men Statue Set Of 3 Modern Art Showpie…" at bounding box center [748, 452] width 1296 height 235
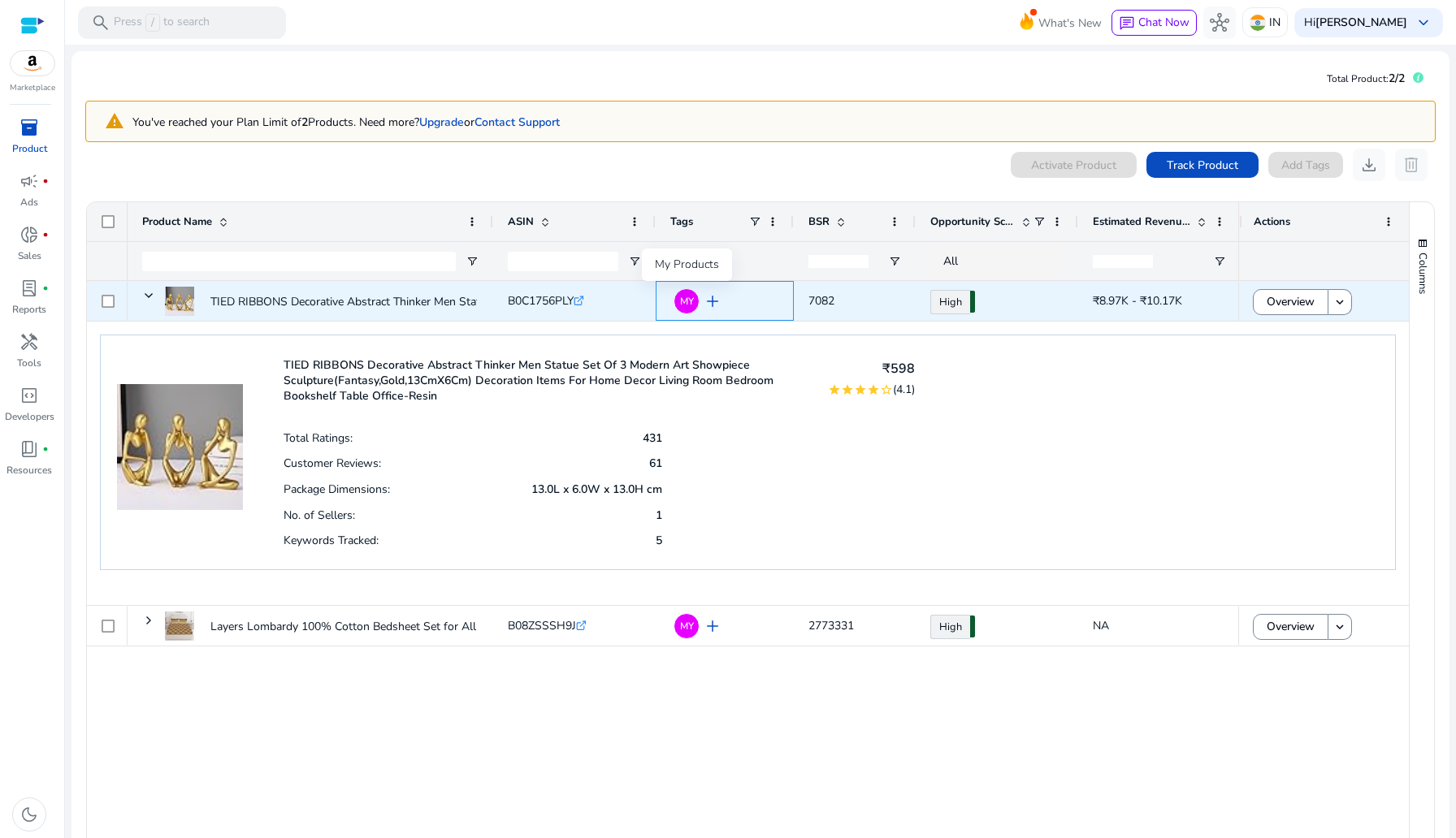
click at [686, 301] on span "MY" at bounding box center [687, 301] width 14 height 10
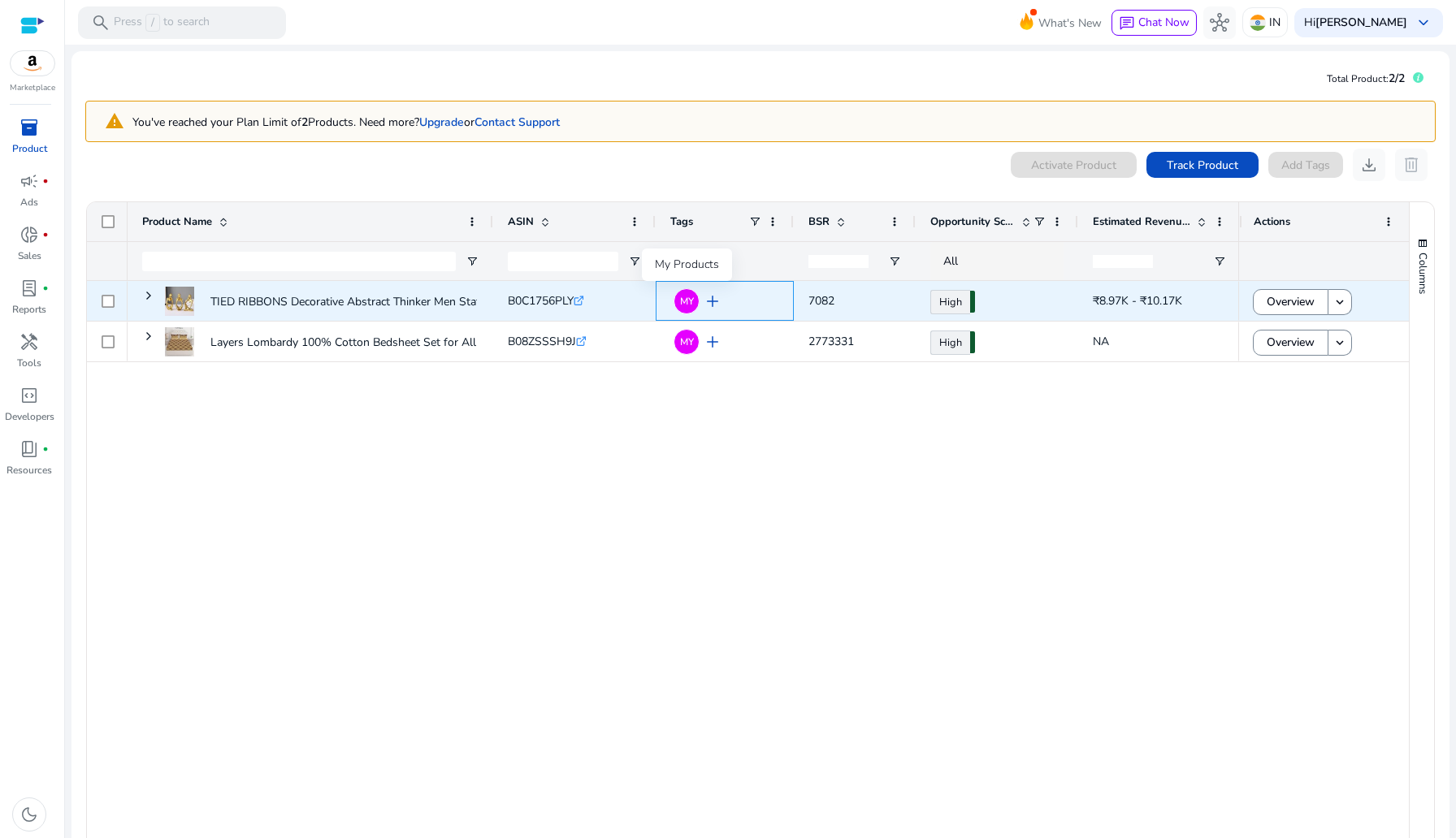
click at [691, 296] on span "MY" at bounding box center [687, 301] width 14 height 10
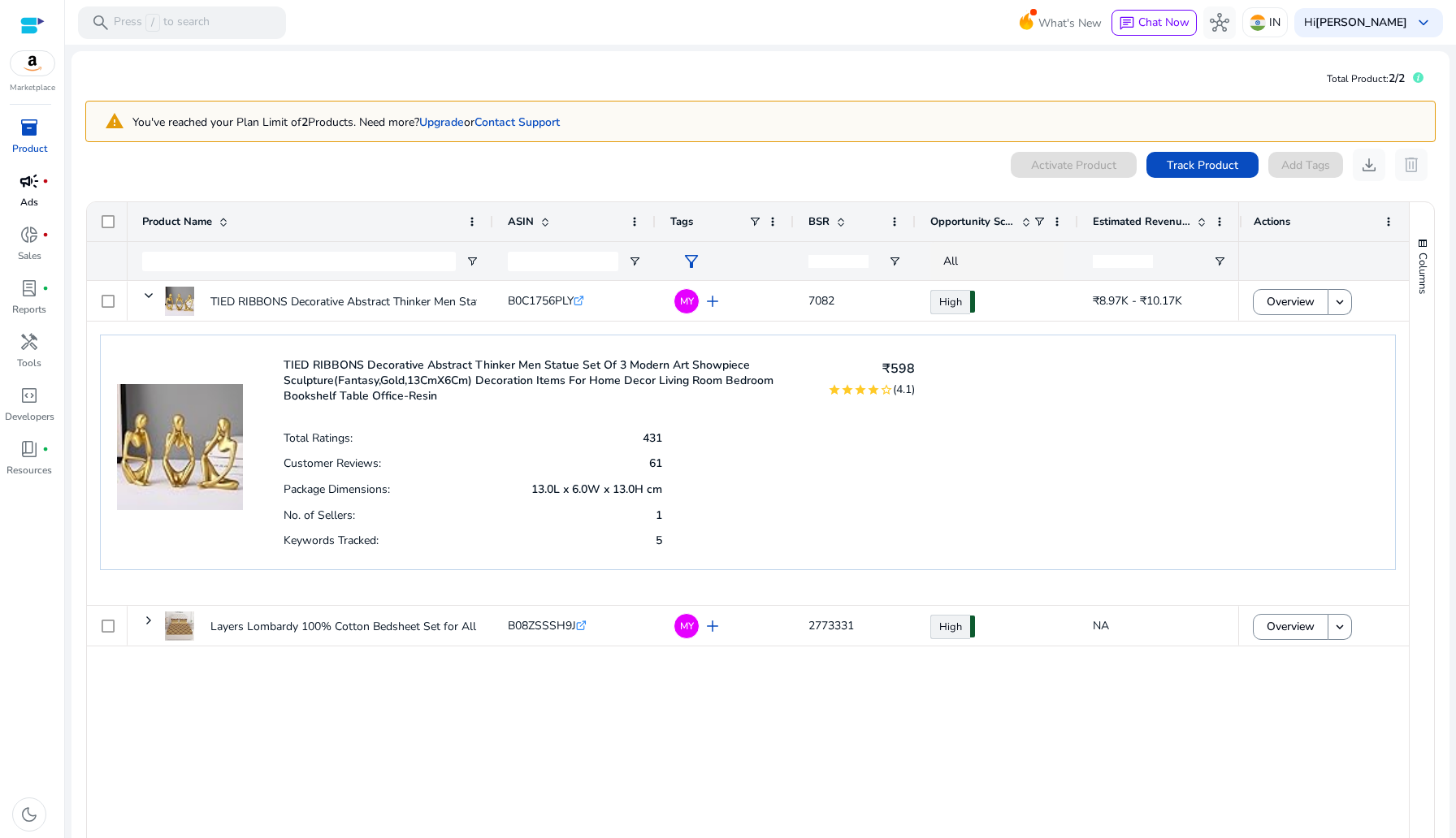
click at [24, 189] on span "campaign" at bounding box center [29, 181] width 19 height 19
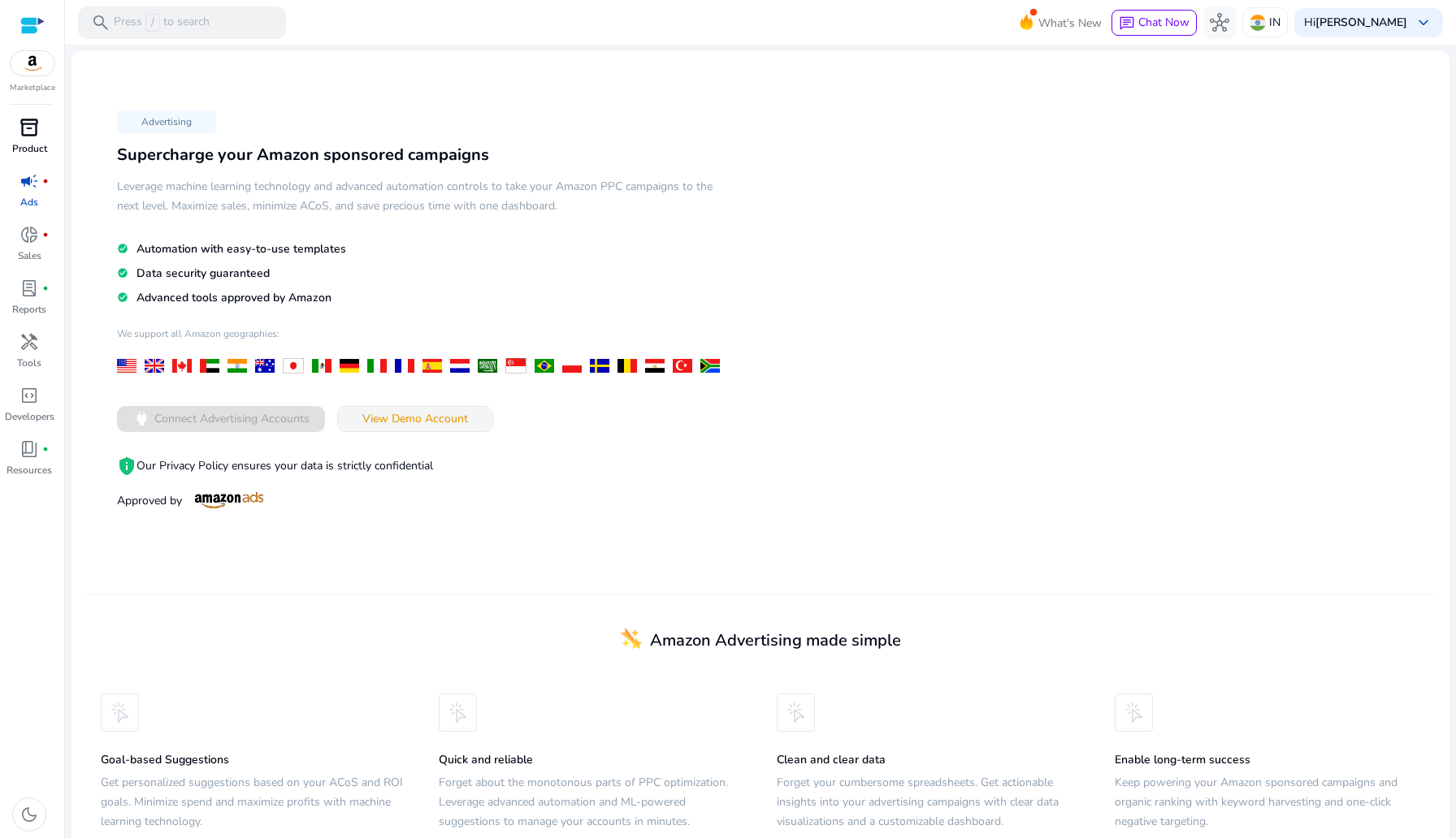
click at [357, 417] on span at bounding box center [415, 419] width 154 height 39
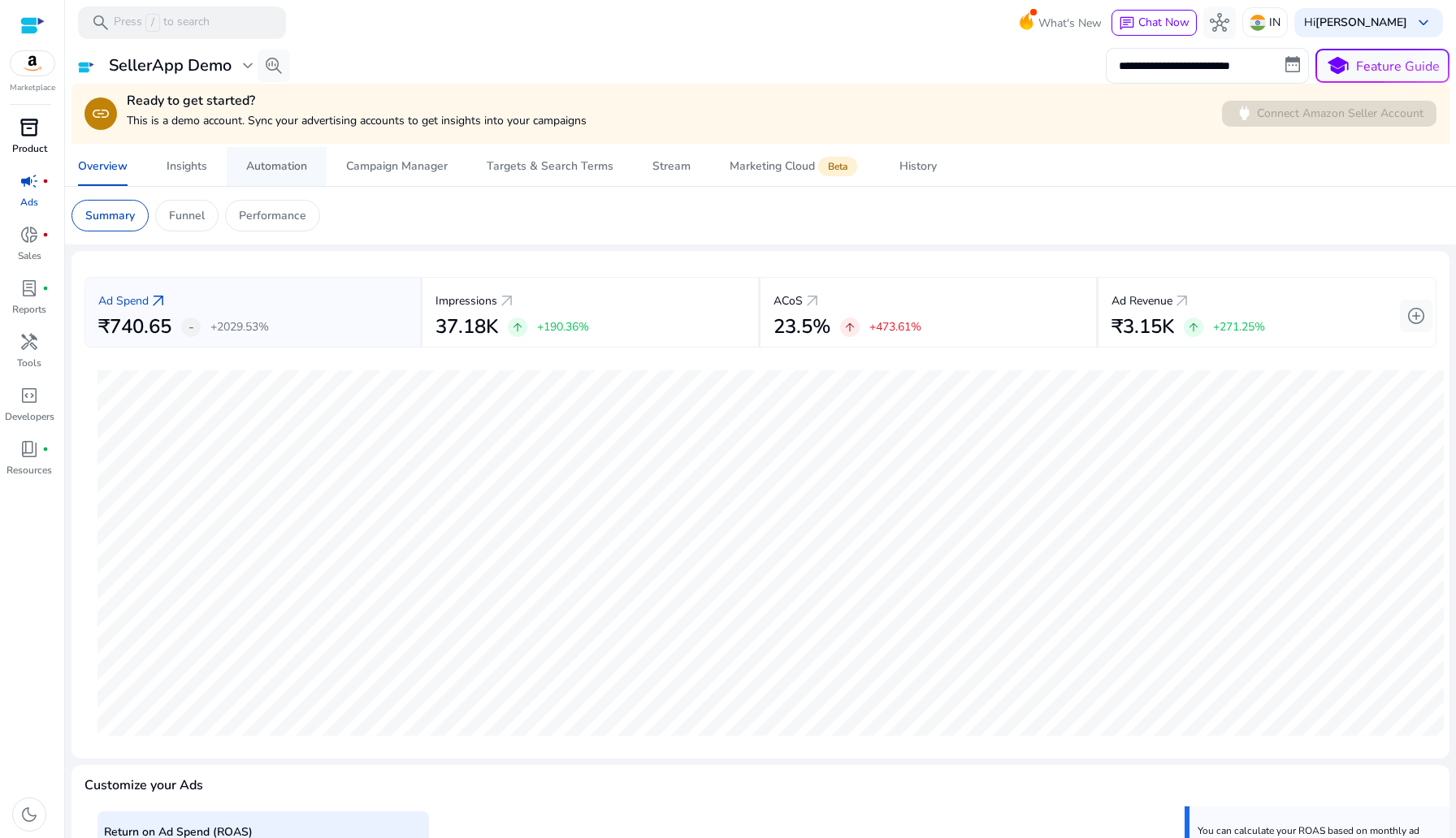
click at [281, 172] on div "Automation" at bounding box center [277, 166] width 61 height 11
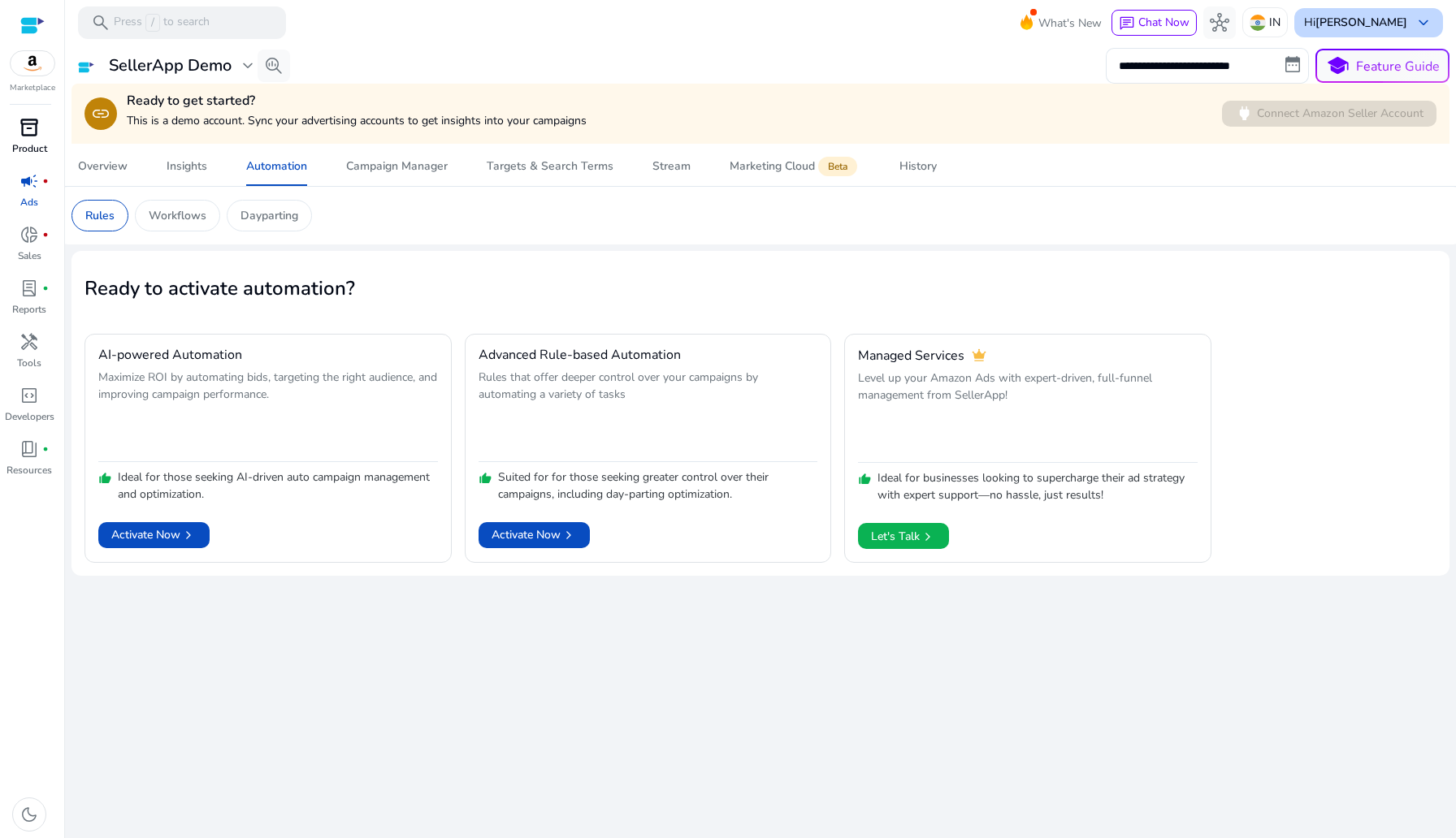
click at [1324, 23] on b "[PERSON_NAME]" at bounding box center [1361, 23] width 91 height 16
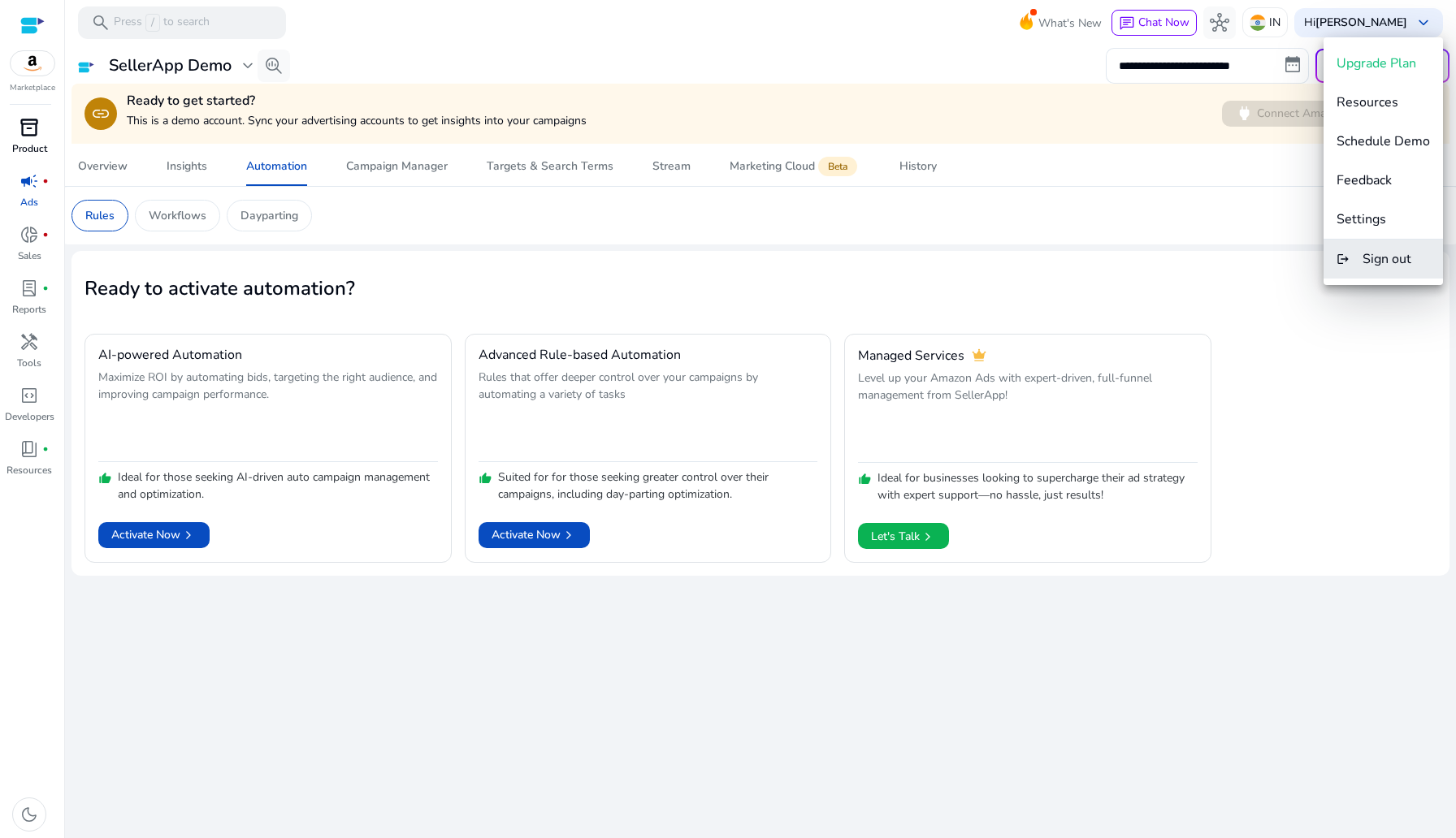
click at [1356, 246] on button "logout Sign out" at bounding box center [1383, 259] width 119 height 39
